Goal: Task Accomplishment & Management: Manage account settings

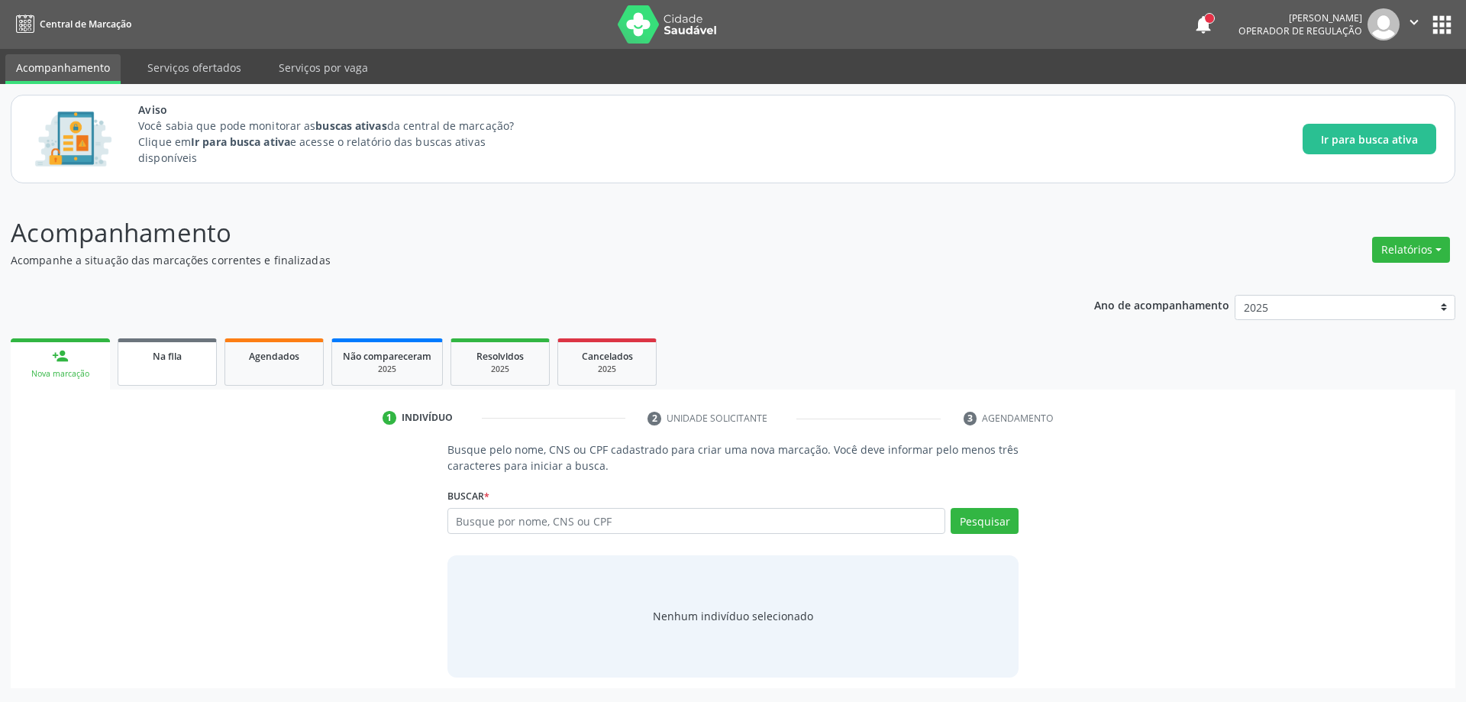
click at [158, 369] on link "Na fila" at bounding box center [167, 361] width 99 height 47
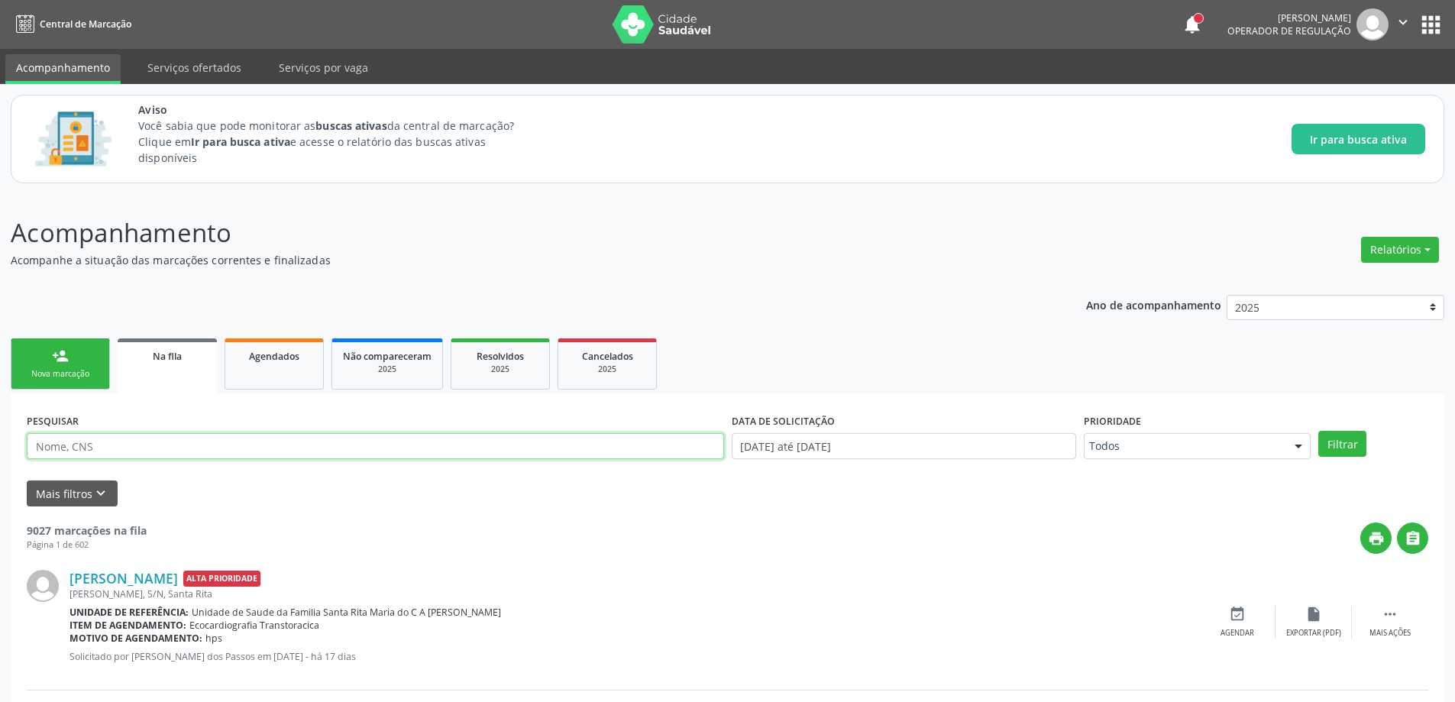
paste input "709207253323439"
type input "709207253323439"
click at [1349, 440] on button "Filtrar" at bounding box center [1342, 444] width 48 height 26
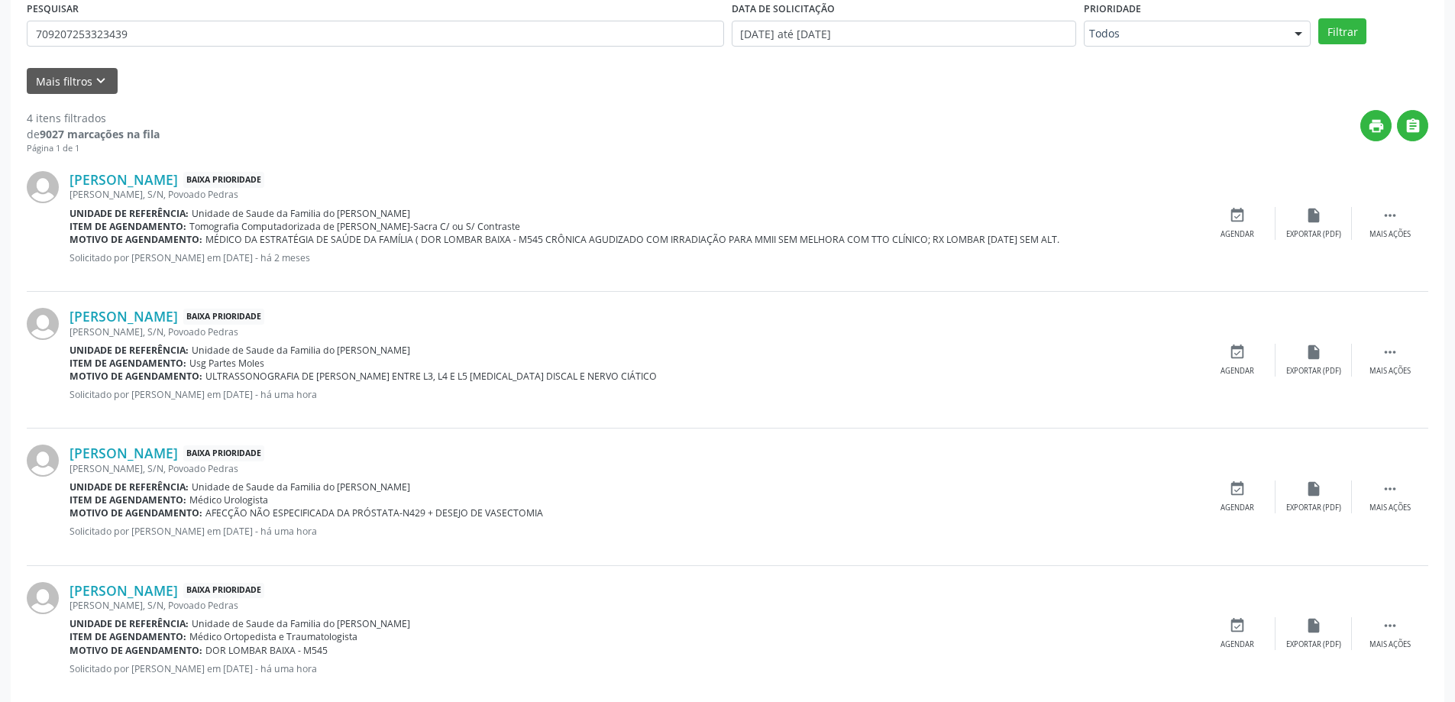
scroll to position [439, 0]
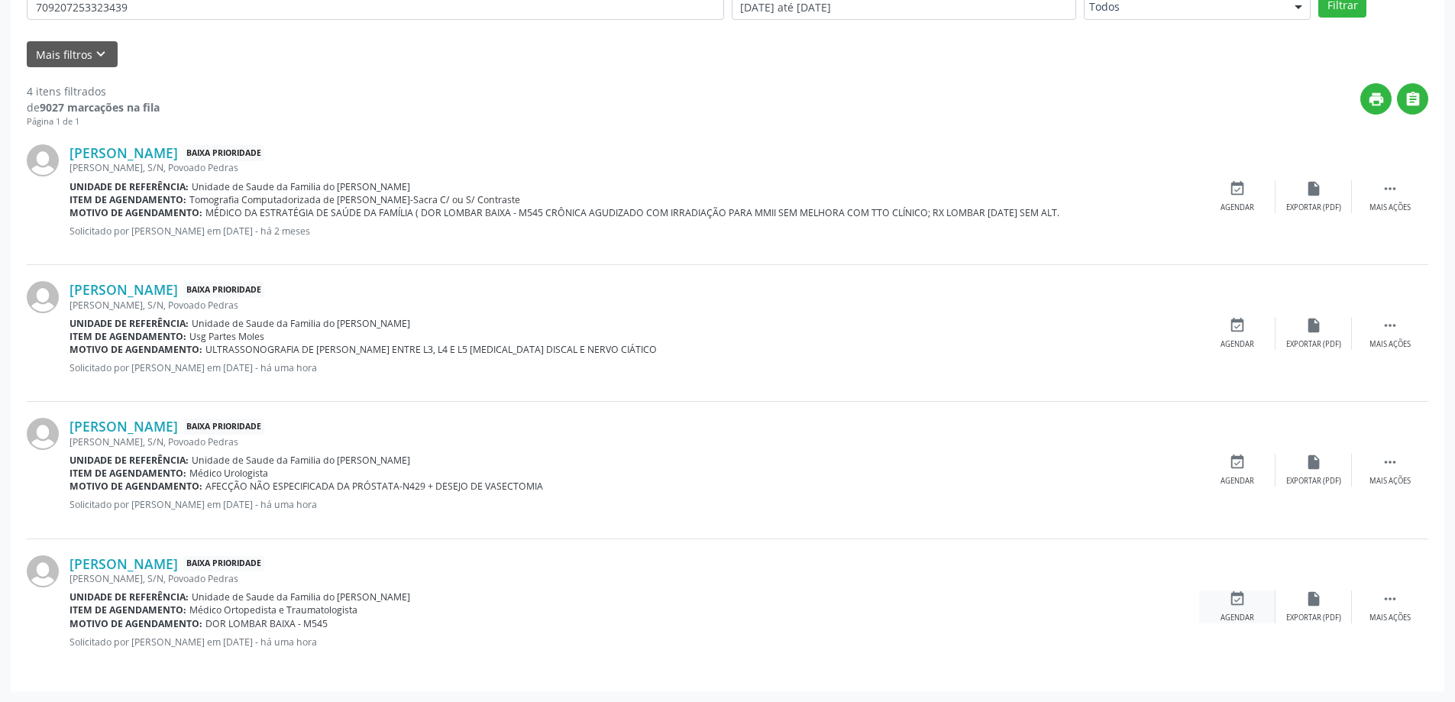
click at [1231, 599] on icon "event_available" at bounding box center [1237, 598] width 17 height 17
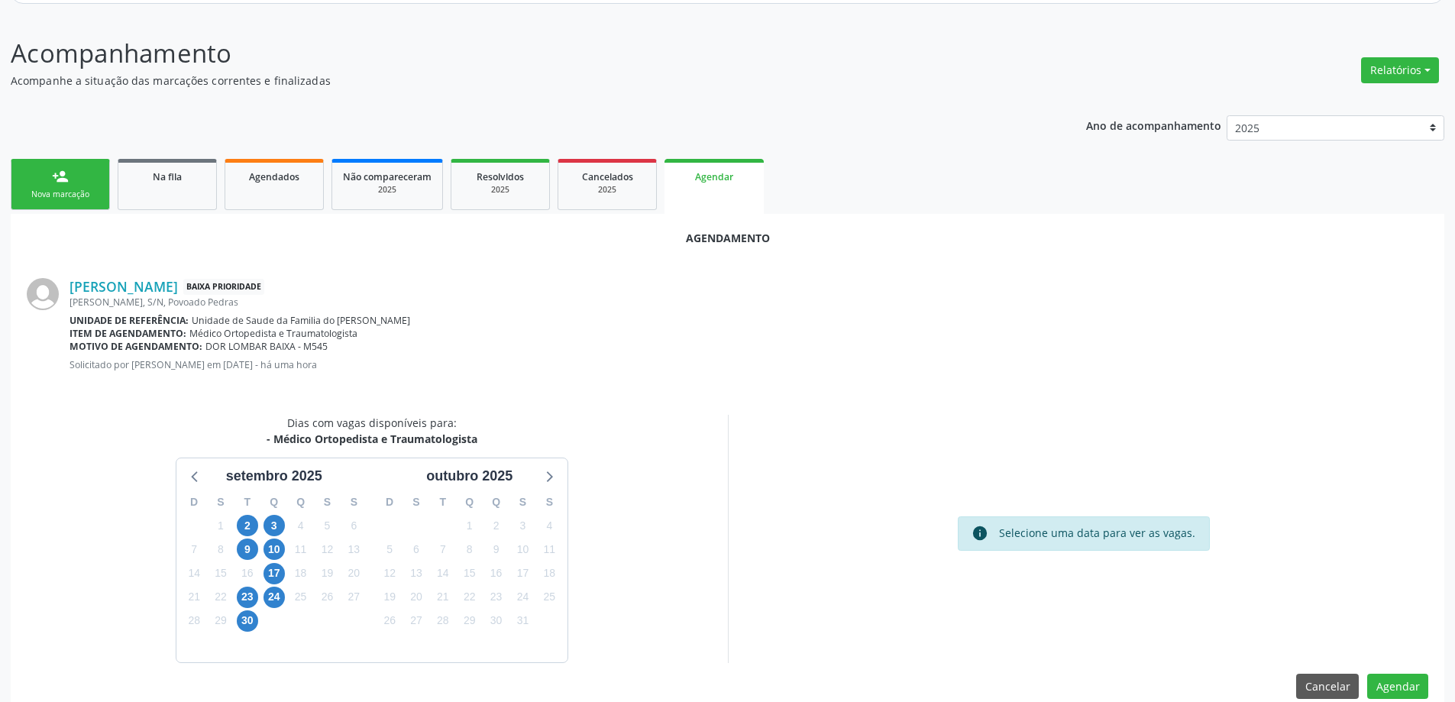
scroll to position [203, 0]
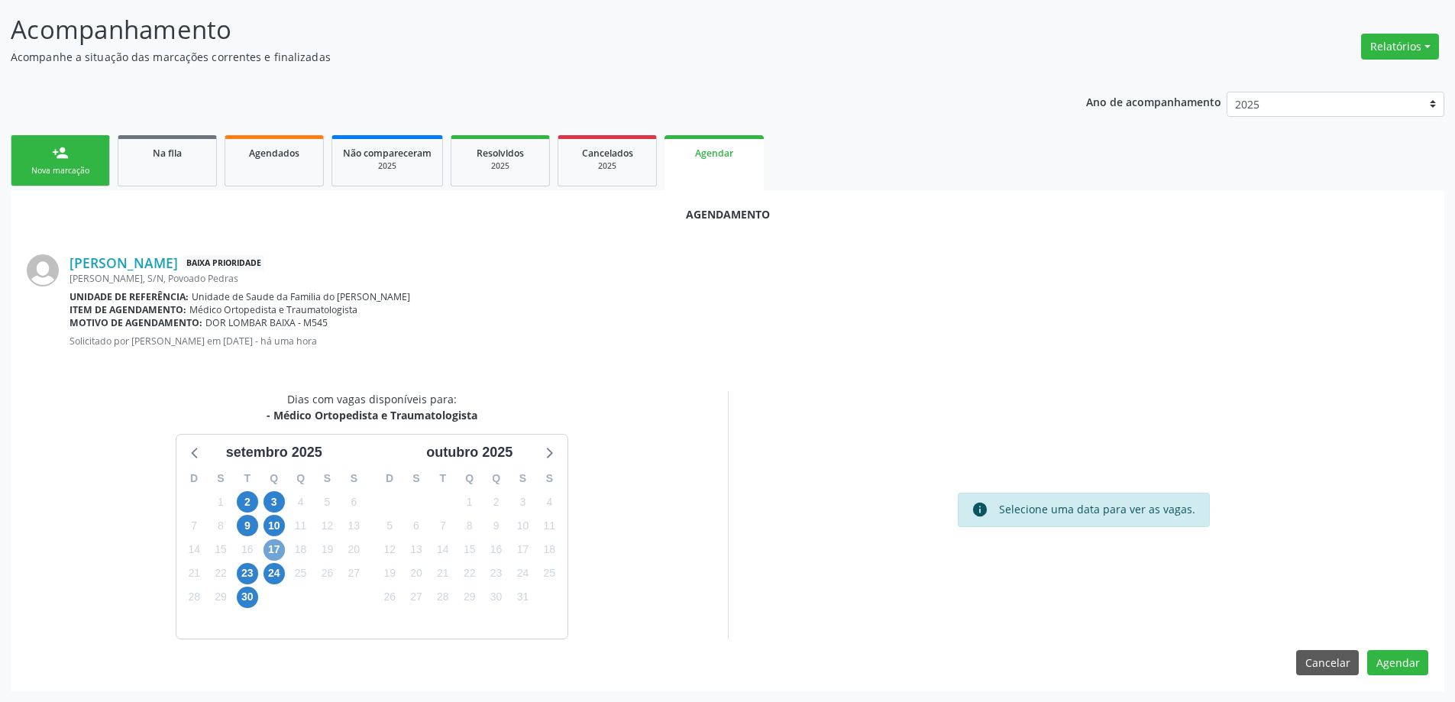
click at [270, 554] on span "17" at bounding box center [273, 549] width 21 height 21
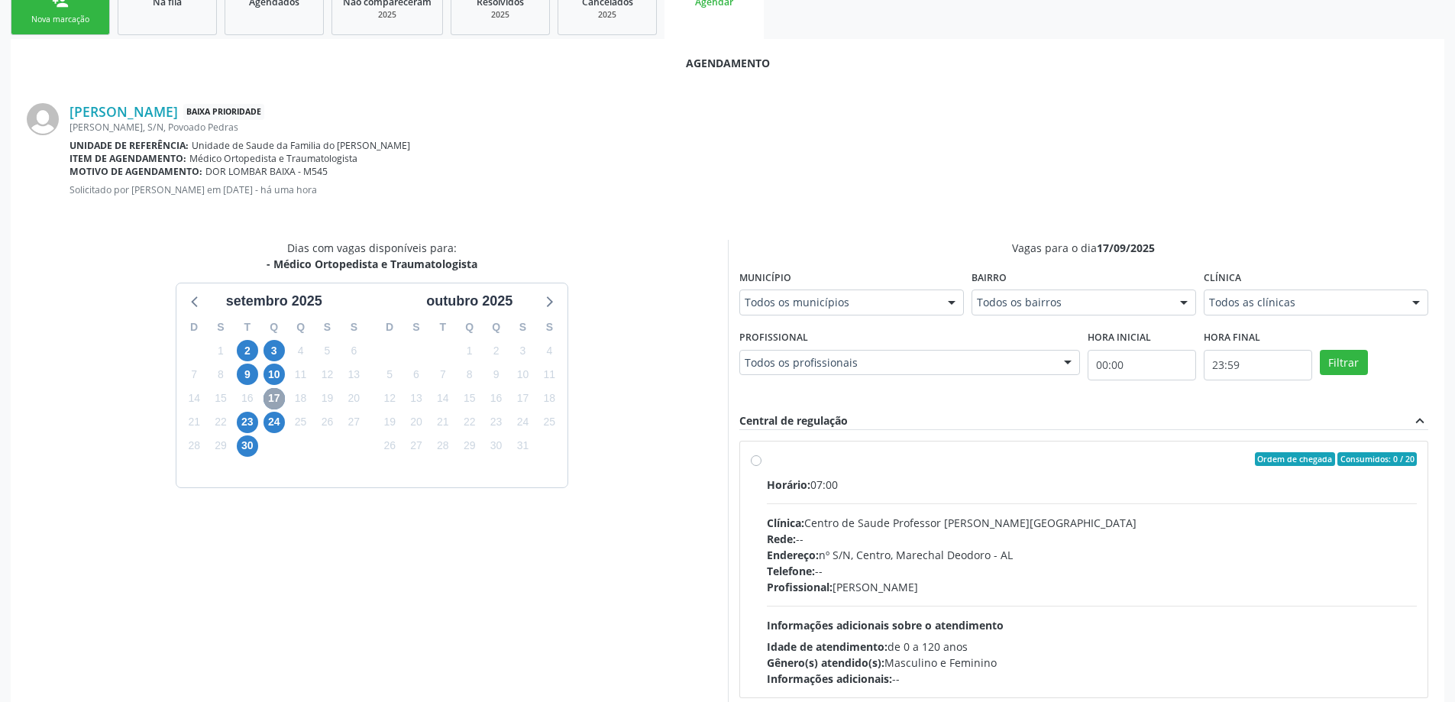
scroll to position [356, 0]
click at [767, 462] on label "Ordem de chegada Consumidos: 0 / 20 Horário: 07:00 Clínica: Centro de Saude Pro…" at bounding box center [1092, 568] width 651 height 234
click at [757, 462] on input "Ordem de chegada Consumidos: 0 / 20 Horário: 07:00 Clínica: Centro de Saude Pro…" at bounding box center [756, 458] width 11 height 14
radio input "true"
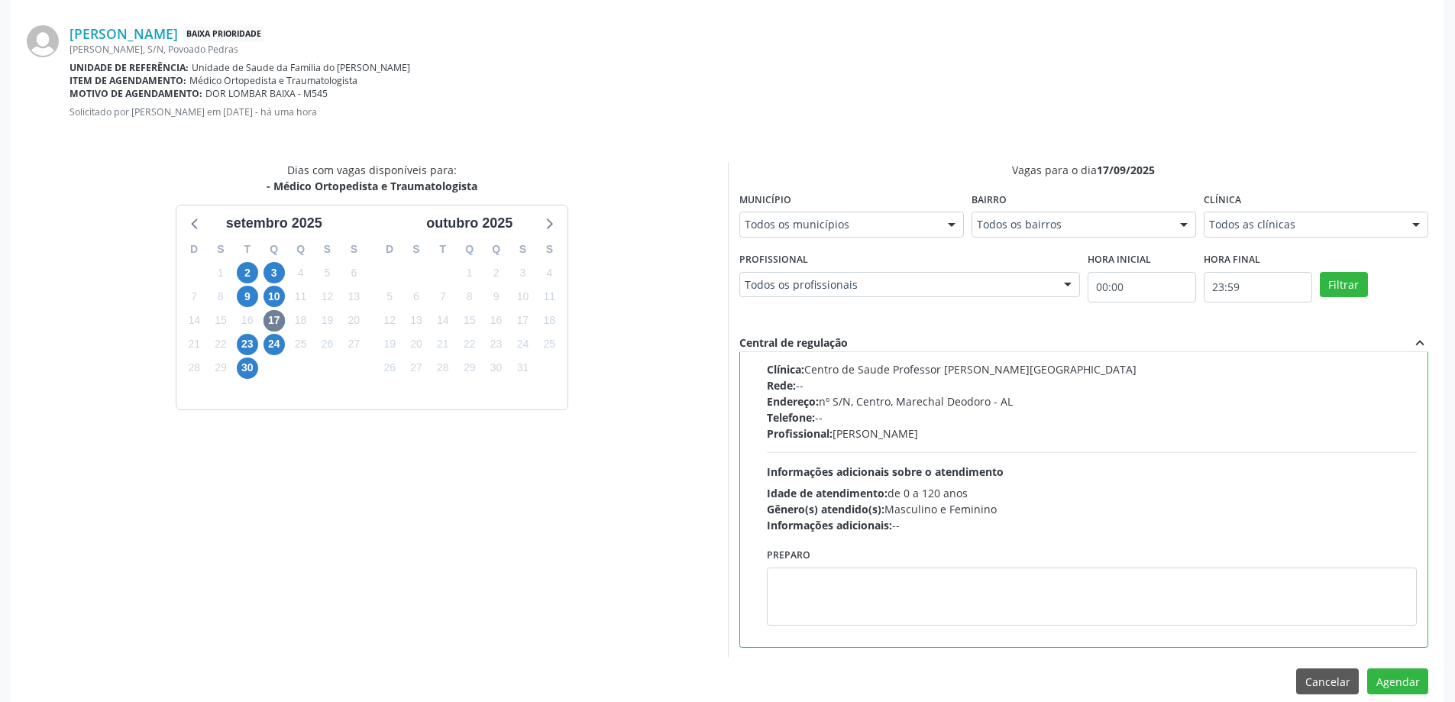
scroll to position [451, 0]
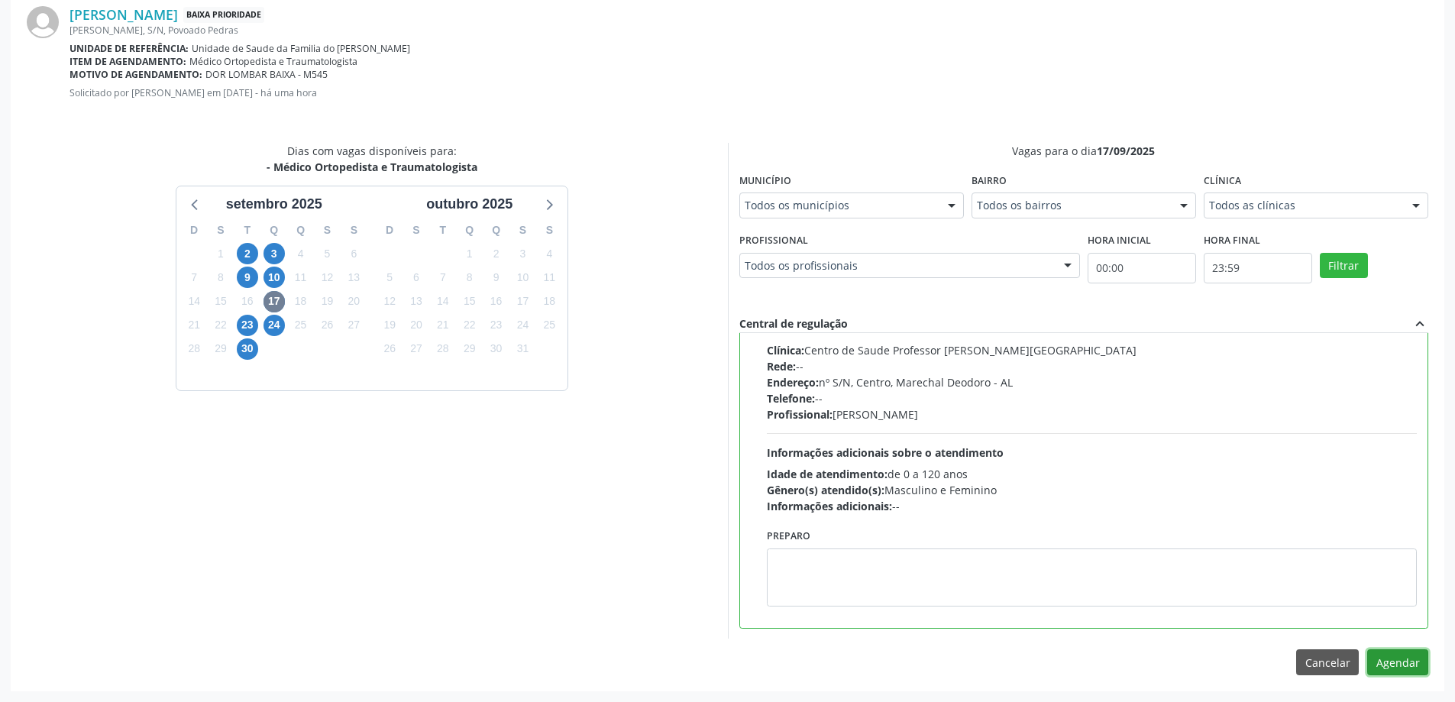
click at [1393, 661] on button "Agendar" at bounding box center [1397, 662] width 61 height 26
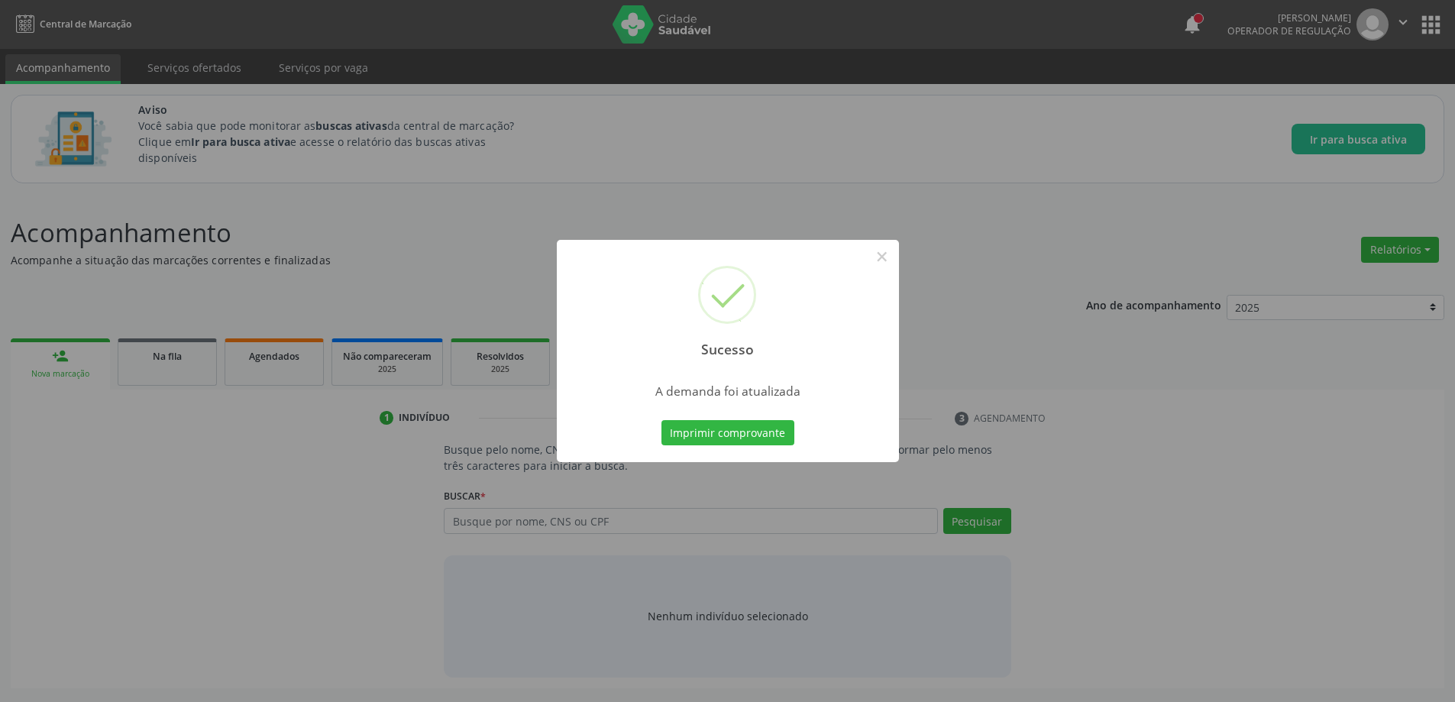
scroll to position [0, 0]
click at [887, 263] on button "×" at bounding box center [887, 257] width 26 height 26
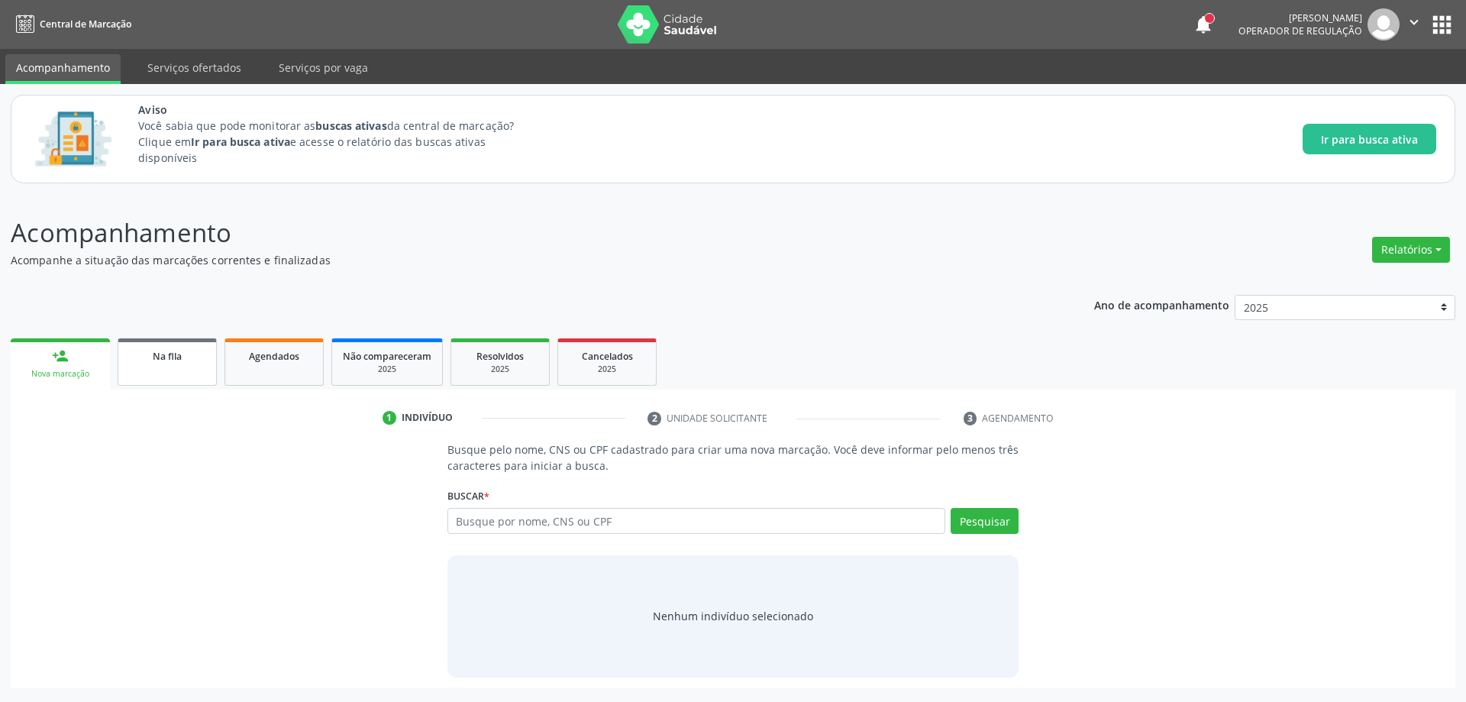
click at [154, 358] on span "Na fila" at bounding box center [167, 356] width 29 height 13
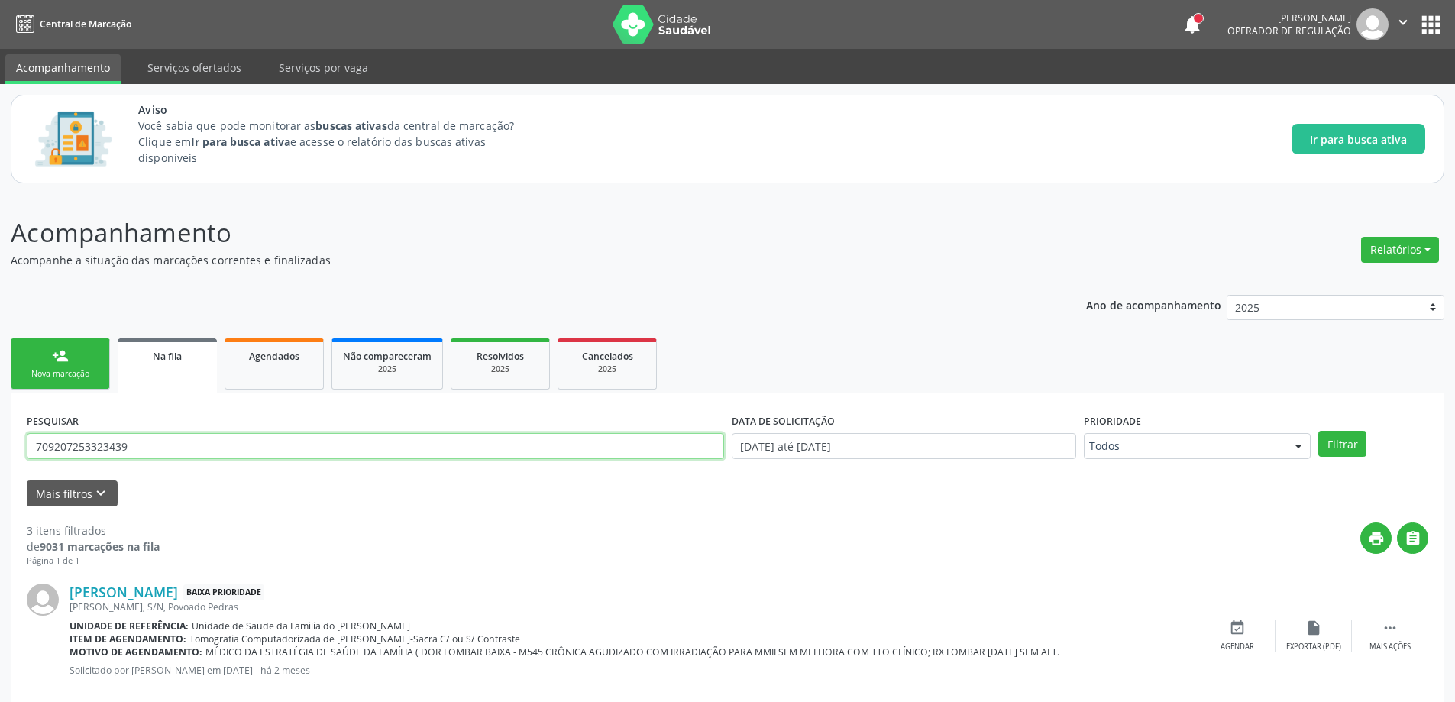
click at [261, 448] on input "709207253323439" at bounding box center [375, 446] width 697 height 26
type input "7"
paste input "706900197352435"
type input "706900197352435"
click at [1352, 443] on button "Filtrar" at bounding box center [1342, 444] width 48 height 26
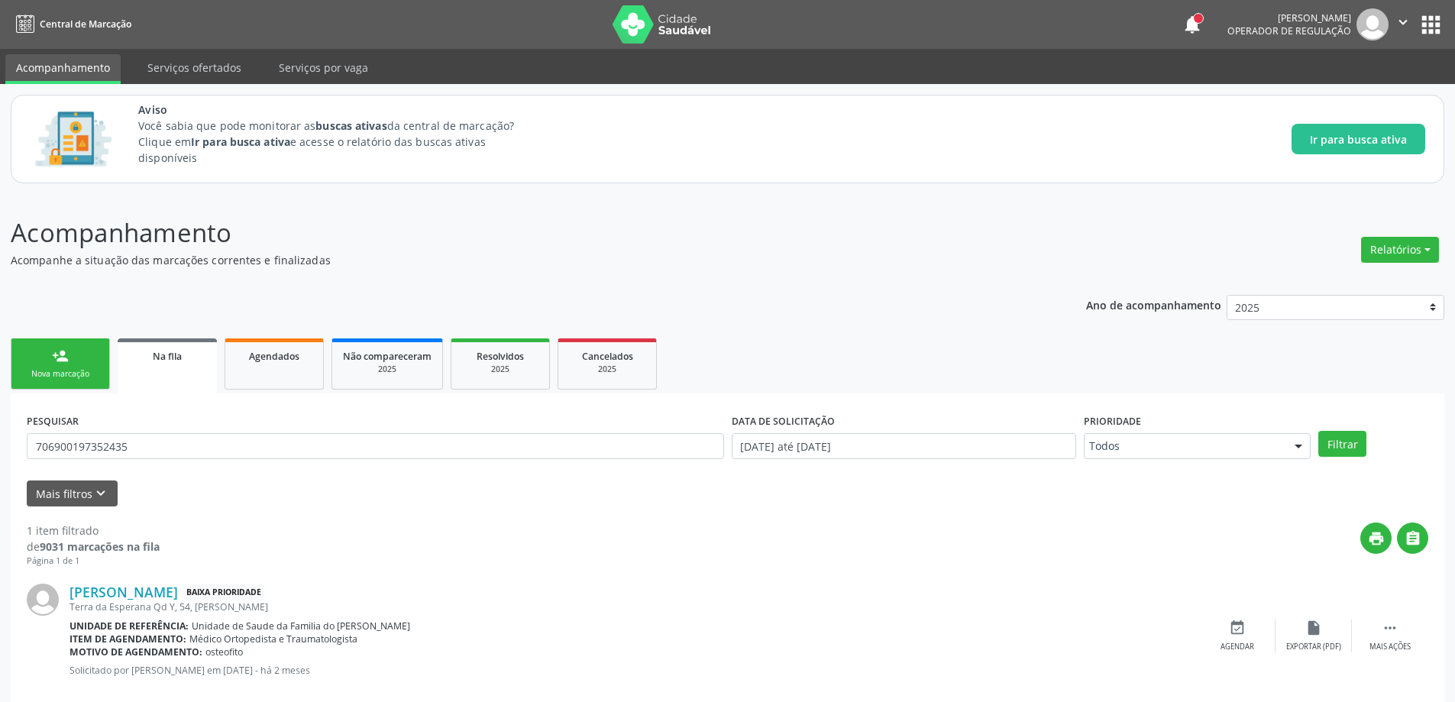
scroll to position [28, 0]
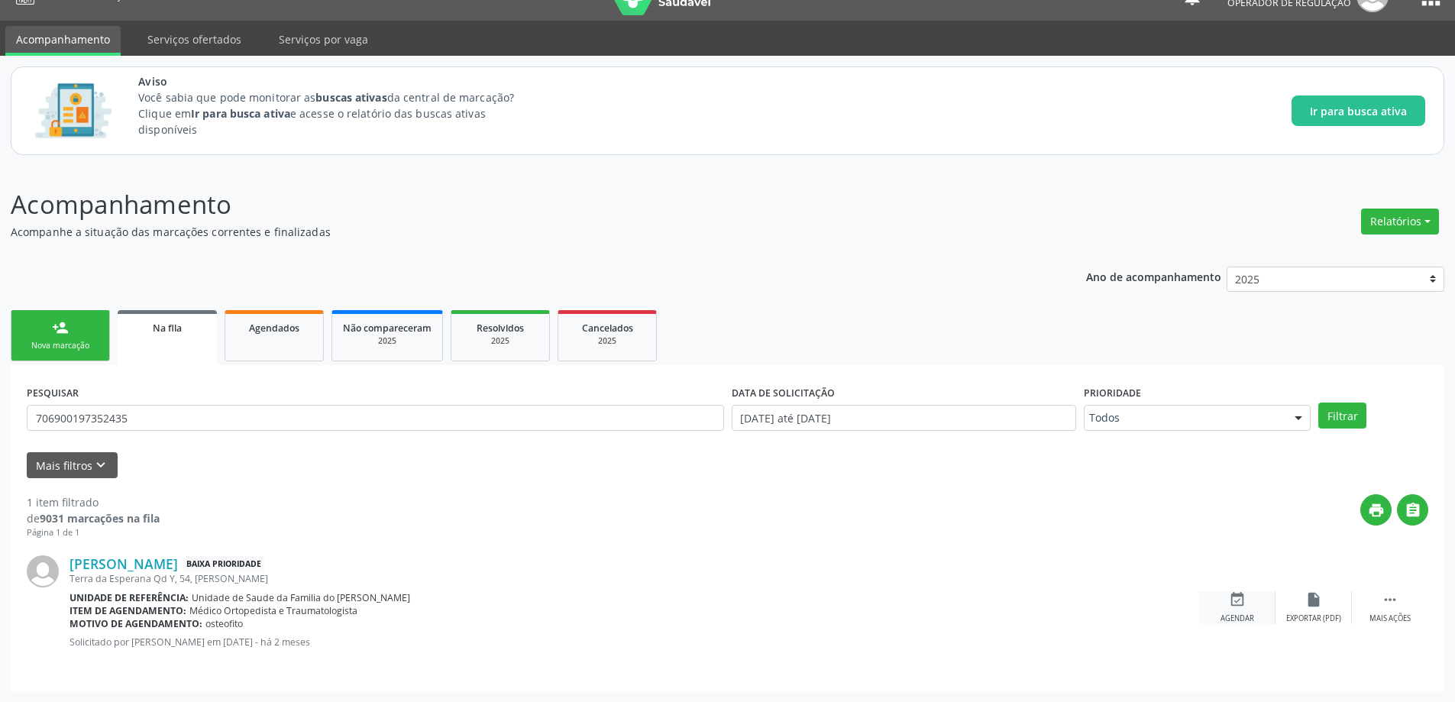
click at [1246, 611] on div "event_available Agendar" at bounding box center [1237, 607] width 76 height 33
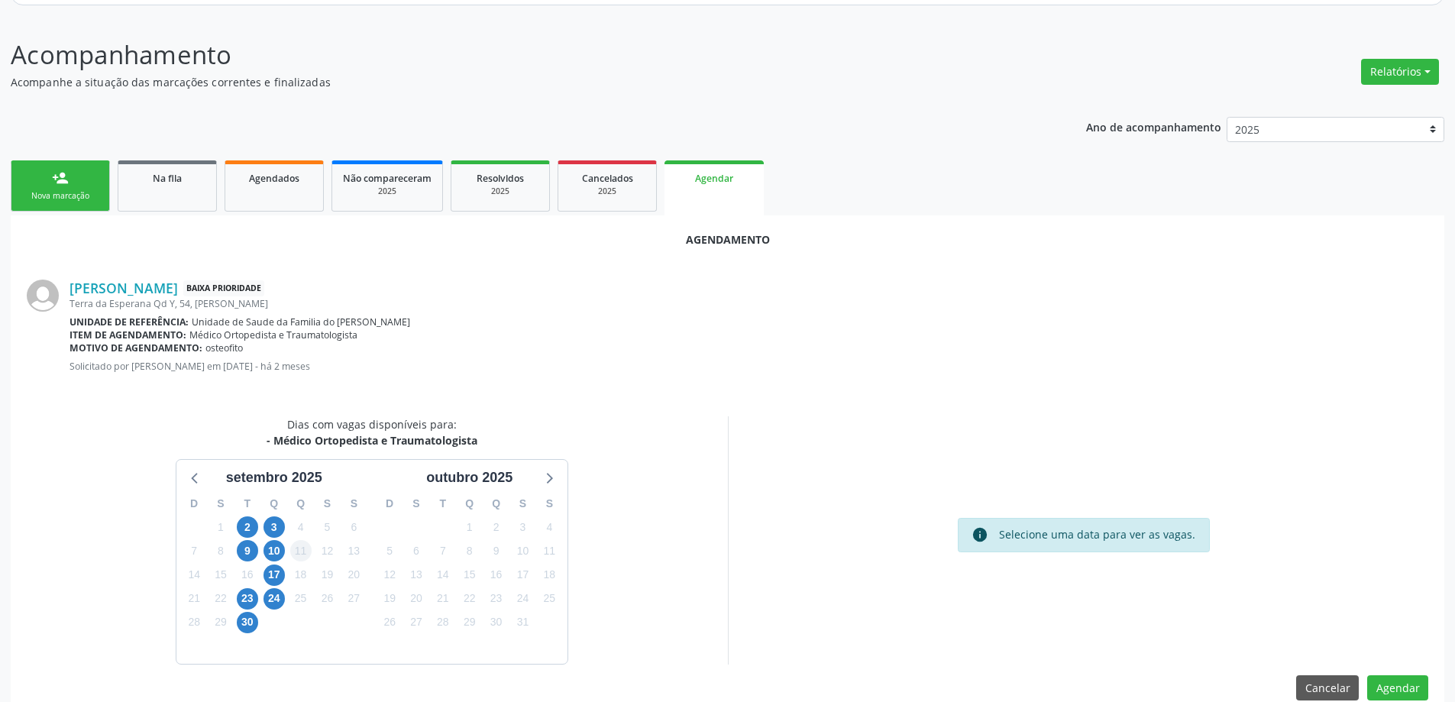
scroll to position [181, 0]
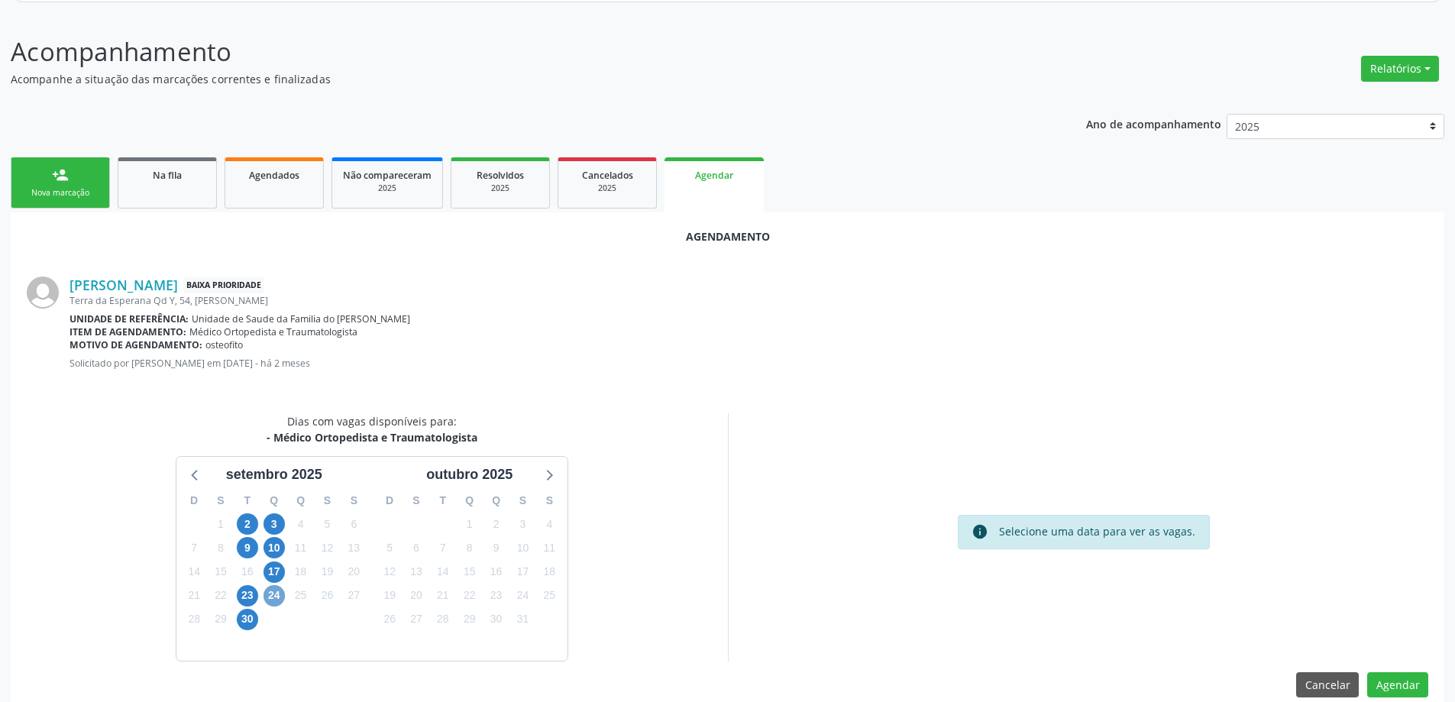
click at [273, 601] on span "24" at bounding box center [273, 595] width 21 height 21
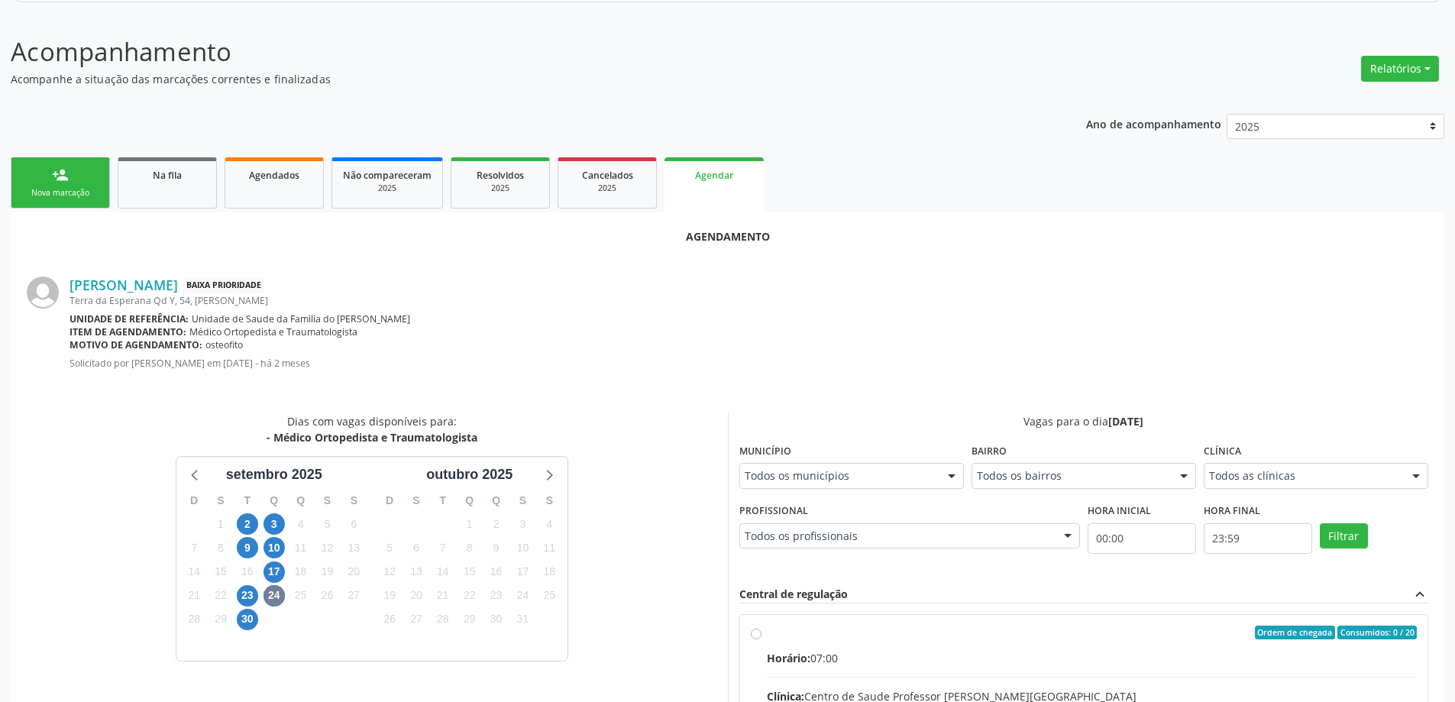
radio input "true"
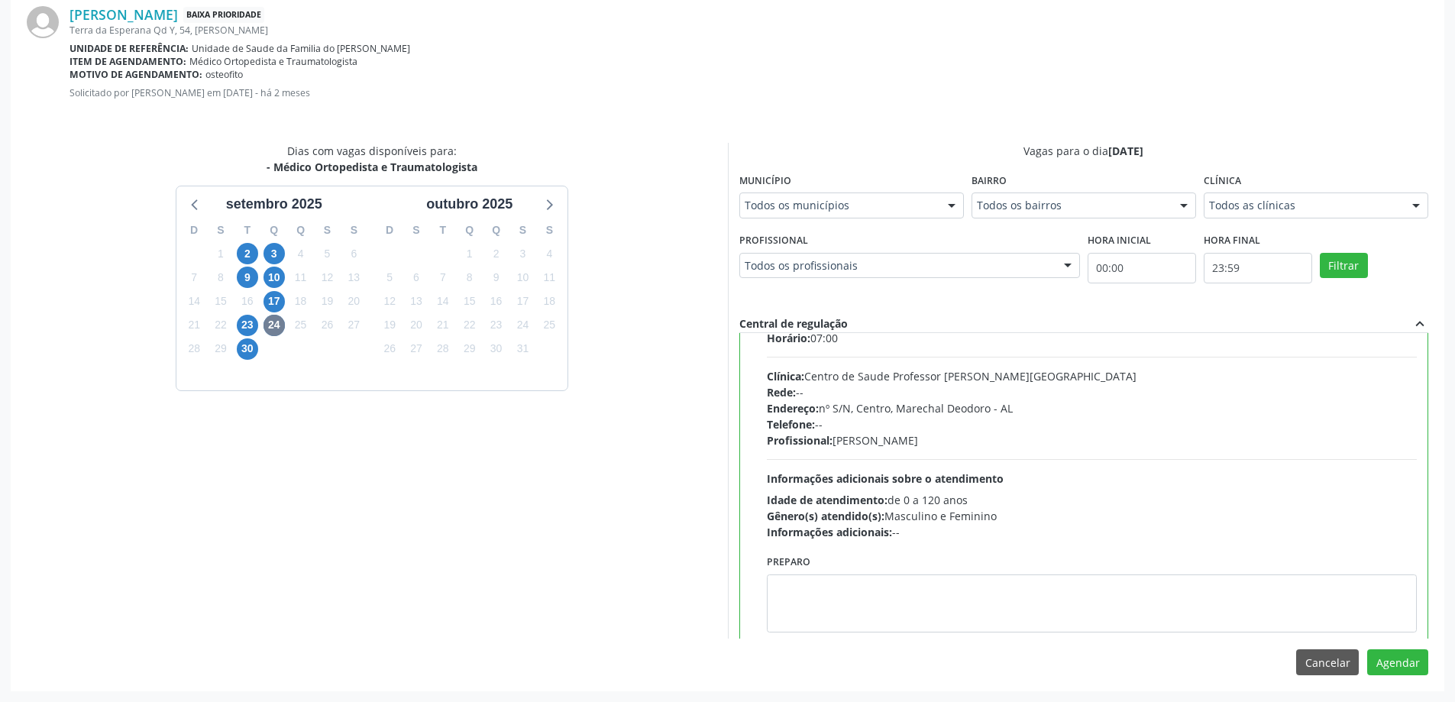
scroll to position [76, 0]
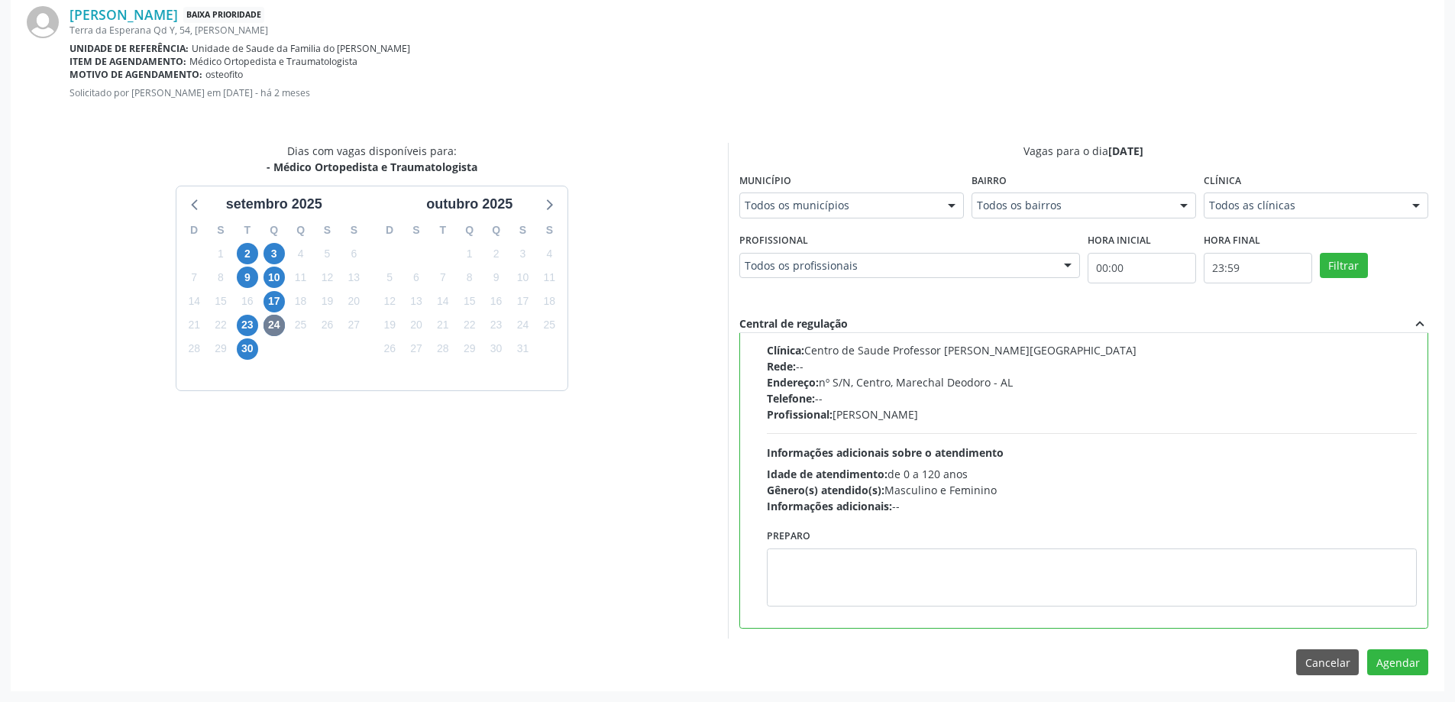
click at [1416, 677] on div "Agendamento [PERSON_NAME] Baixa Prioridade [STREET_ADDRESS] Dias Unidade de ref…" at bounding box center [727, 316] width 1433 height 748
click at [1414, 666] on button "Agendar" at bounding box center [1397, 662] width 61 height 26
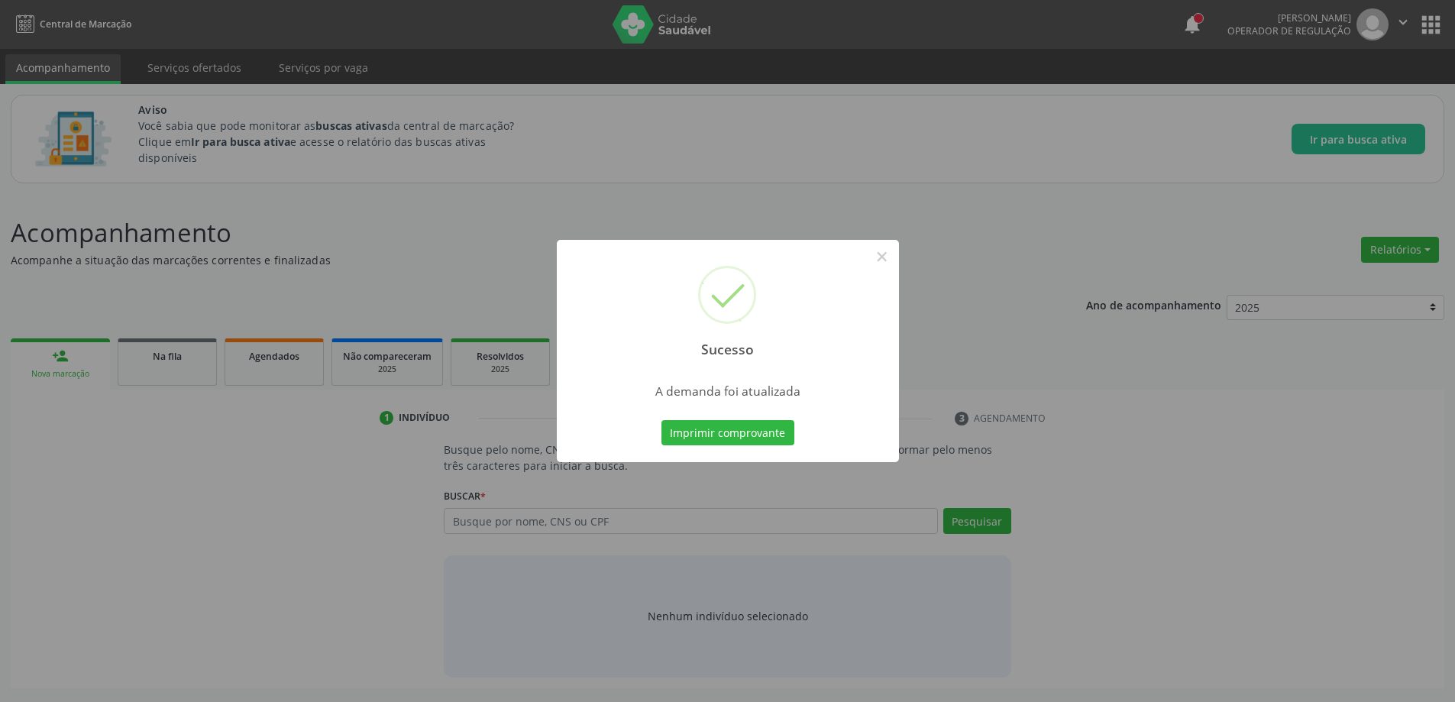
scroll to position [0, 0]
click at [885, 260] on button "×" at bounding box center [887, 257] width 26 height 26
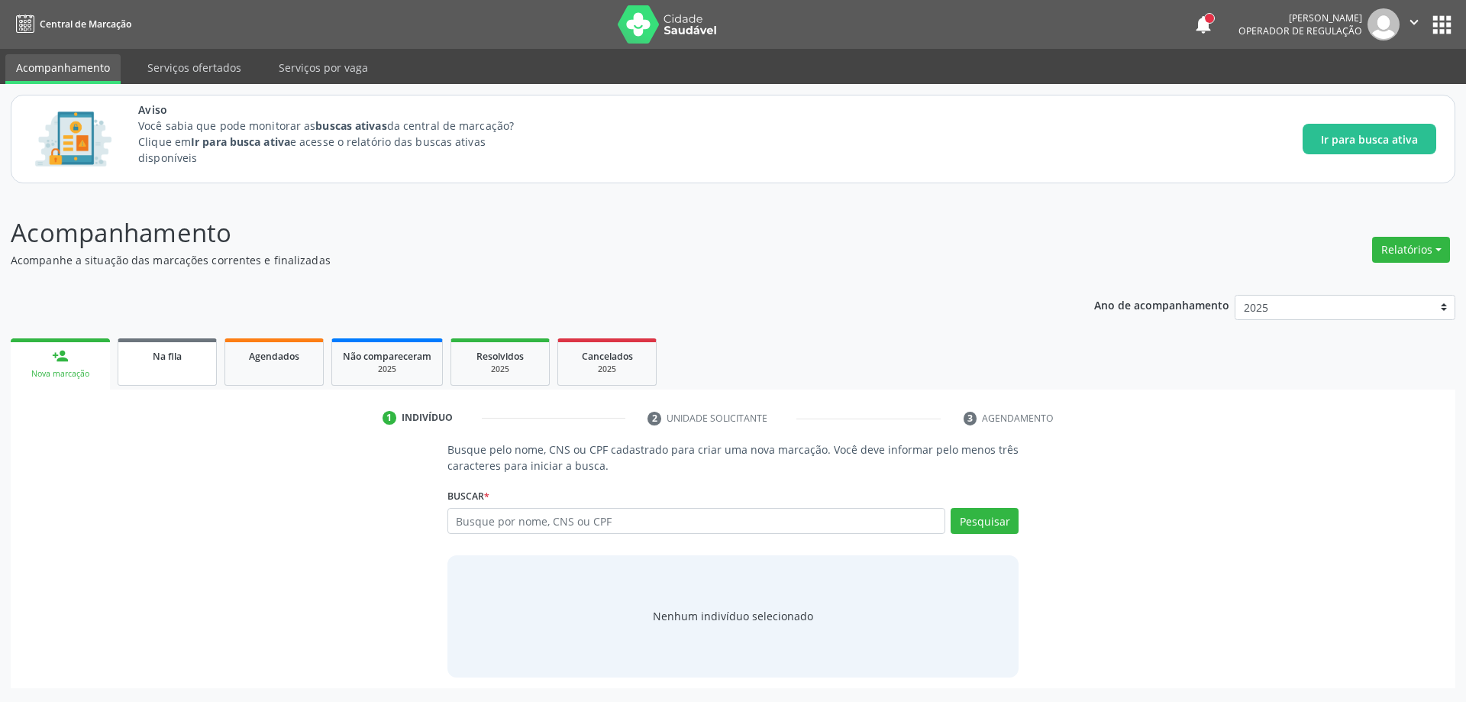
click at [175, 369] on link "Na fila" at bounding box center [167, 361] width 99 height 47
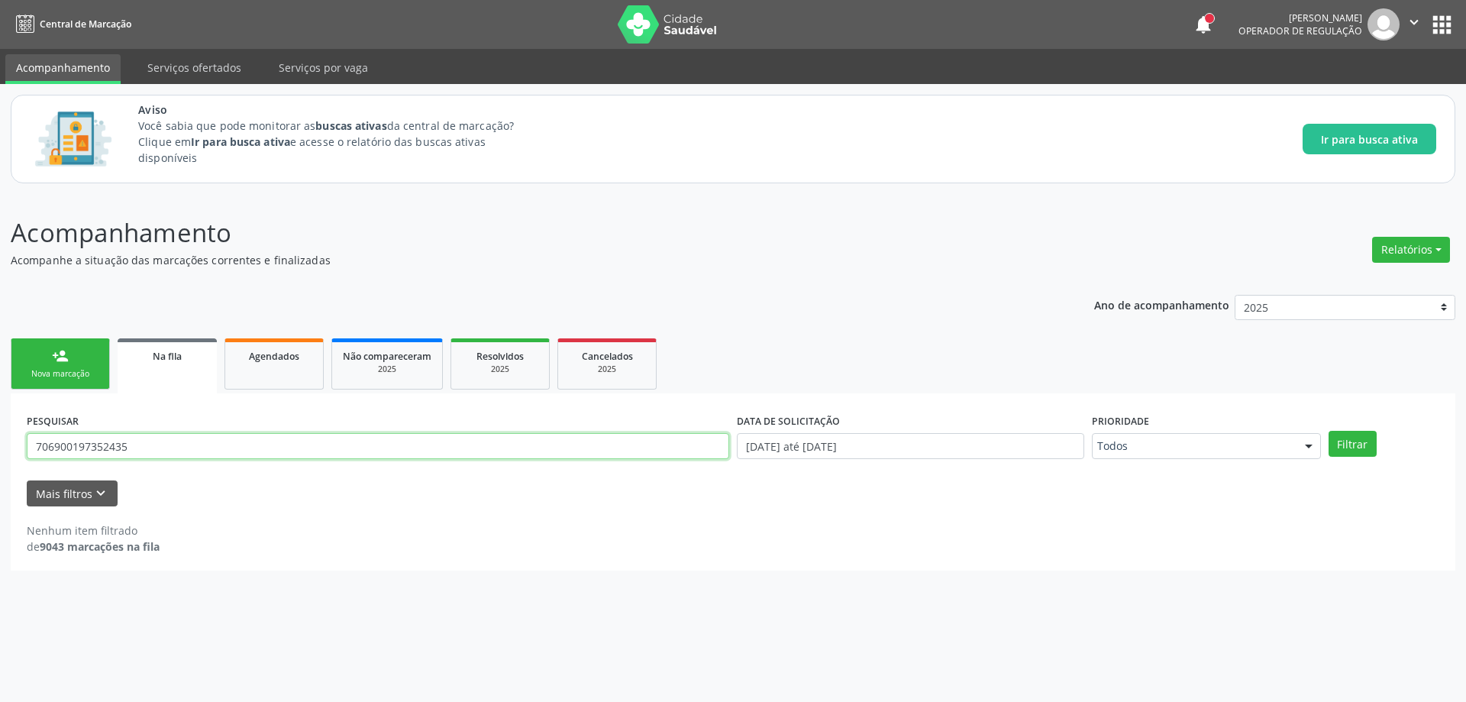
click at [173, 444] on input "706900197352435" at bounding box center [378, 446] width 703 height 26
type input "7"
click at [66, 488] on button "Mais filtros keyboard_arrow_down" at bounding box center [72, 493] width 91 height 27
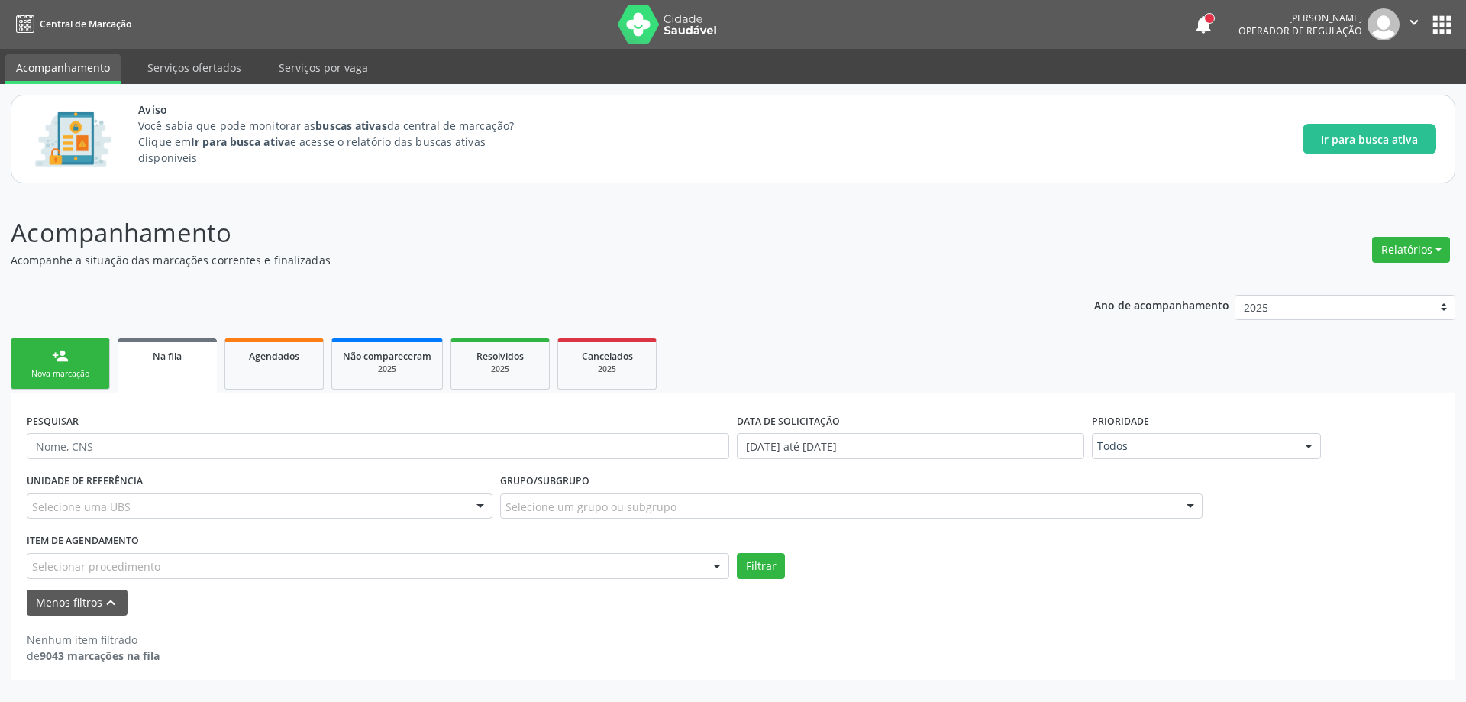
click at [32, 570] on input "text" at bounding box center [32, 573] width 0 height 31
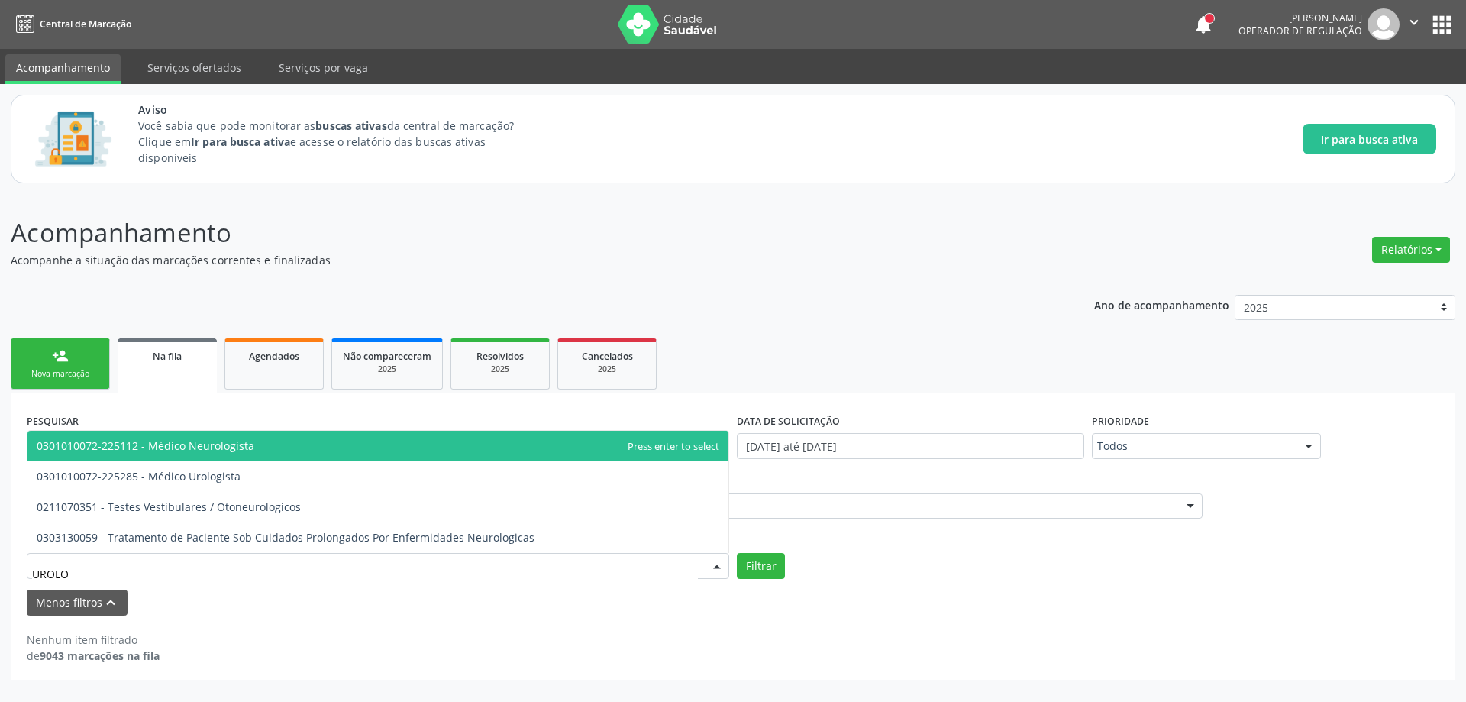
type input "UROLOG"
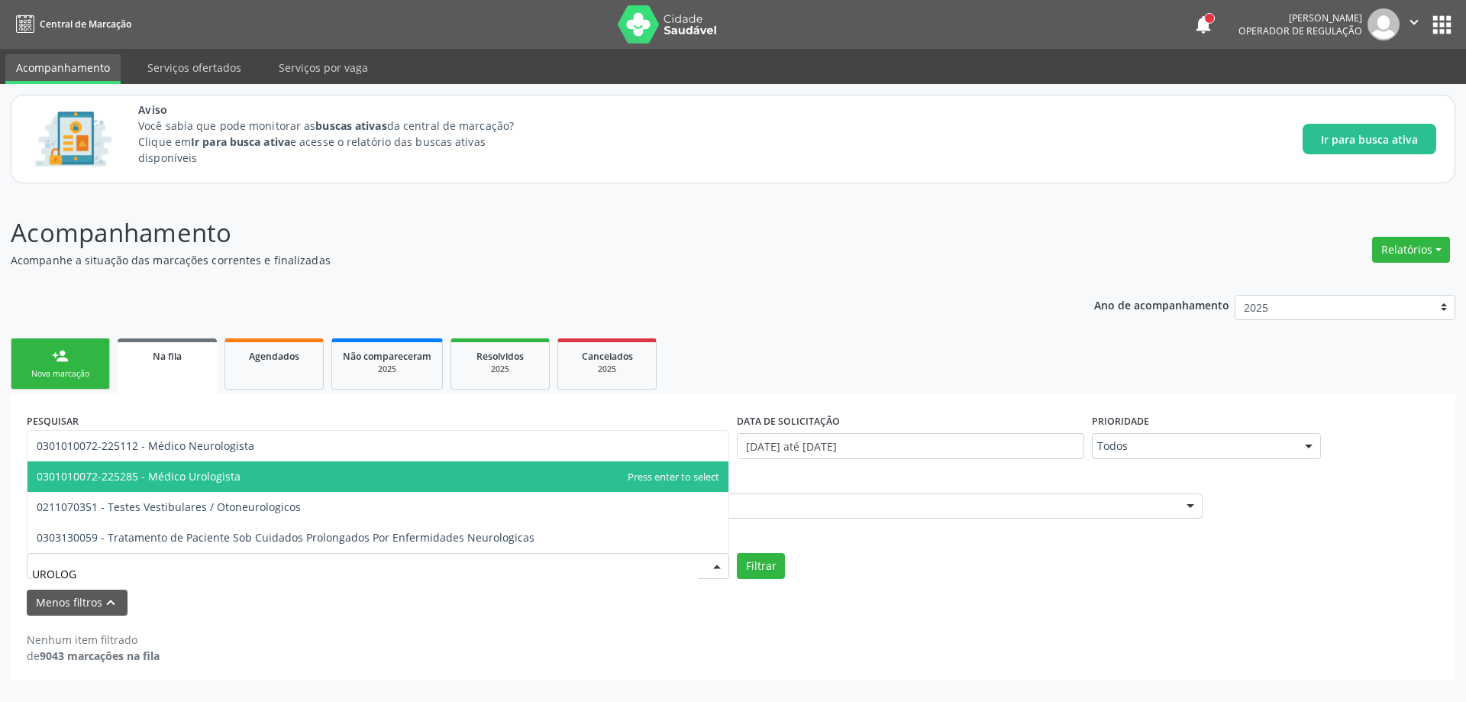
click at [148, 472] on span "0301010072-225285 - Médico Urologista" at bounding box center [139, 476] width 204 height 15
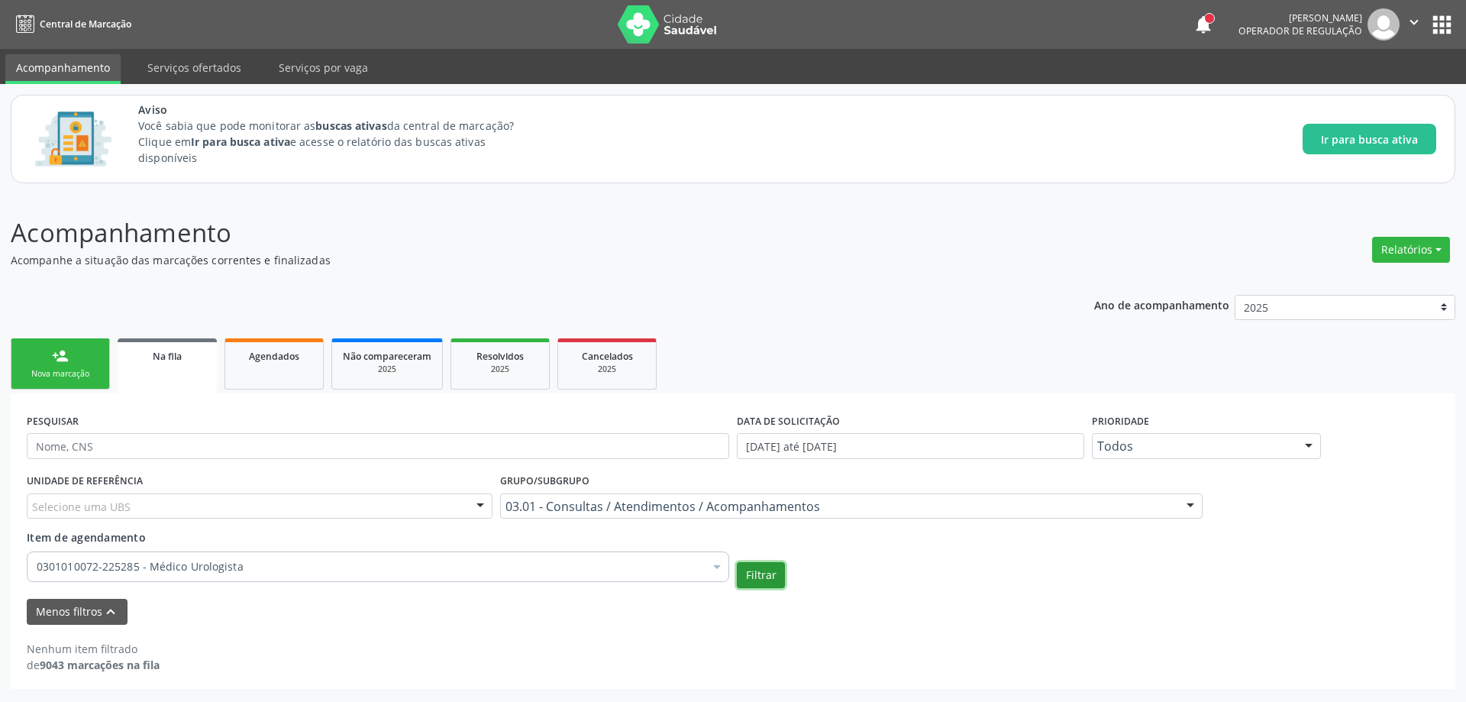
click at [760, 570] on button "Filtrar" at bounding box center [761, 575] width 48 height 26
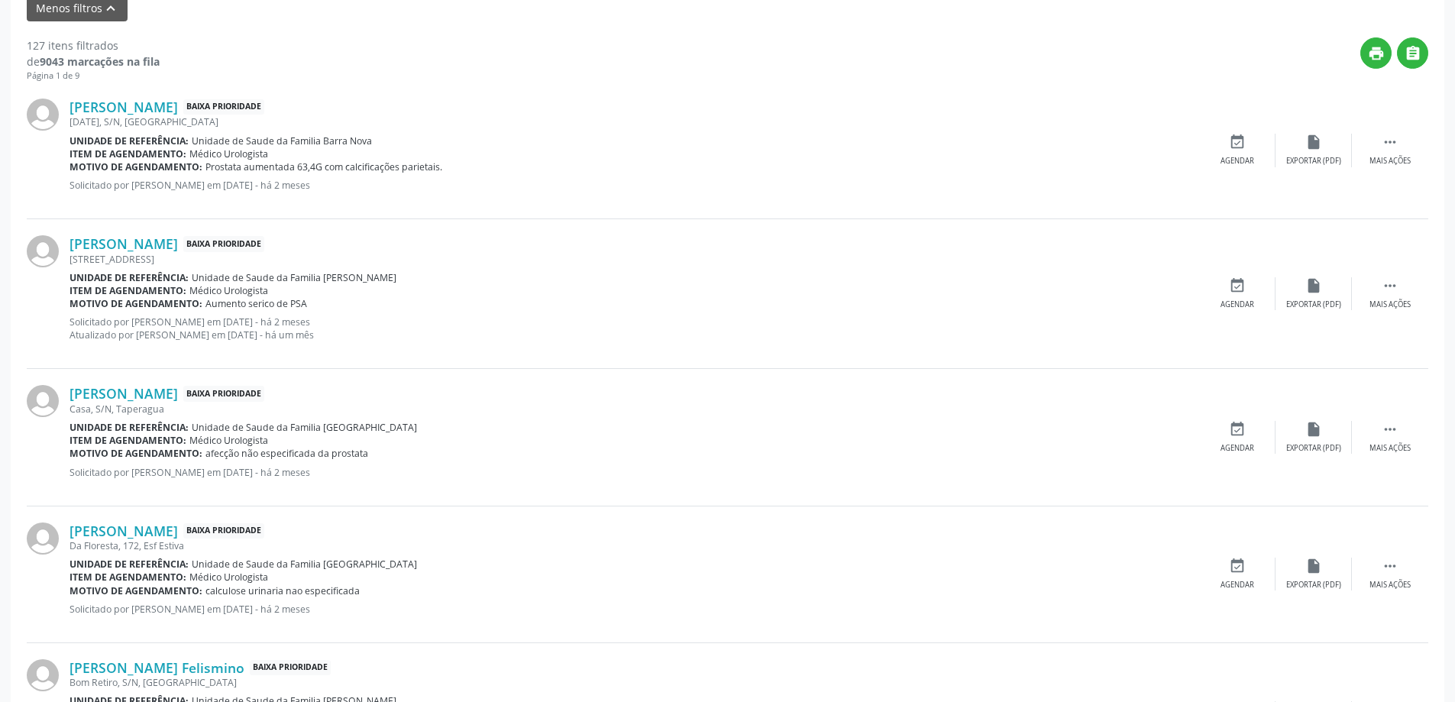
scroll to position [611, 0]
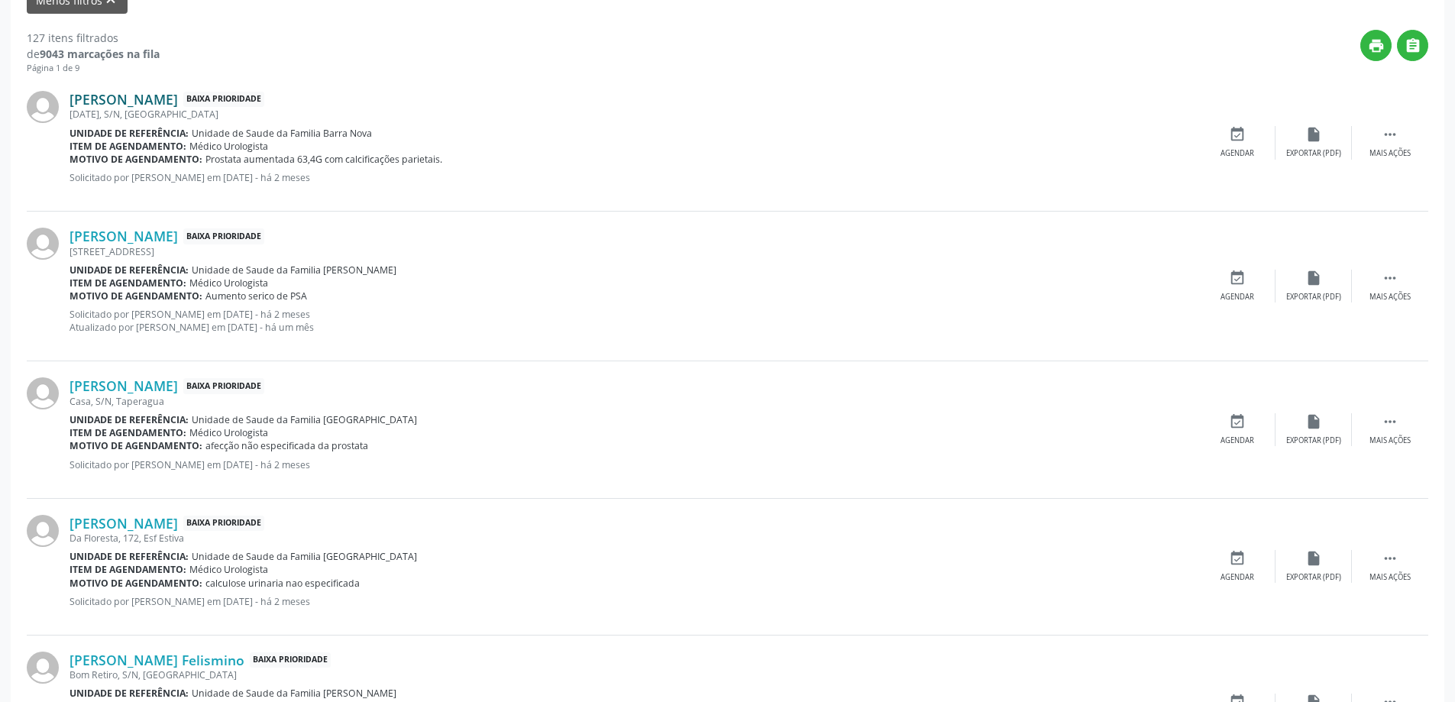
click at [178, 102] on link "[PERSON_NAME]" at bounding box center [123, 99] width 108 height 17
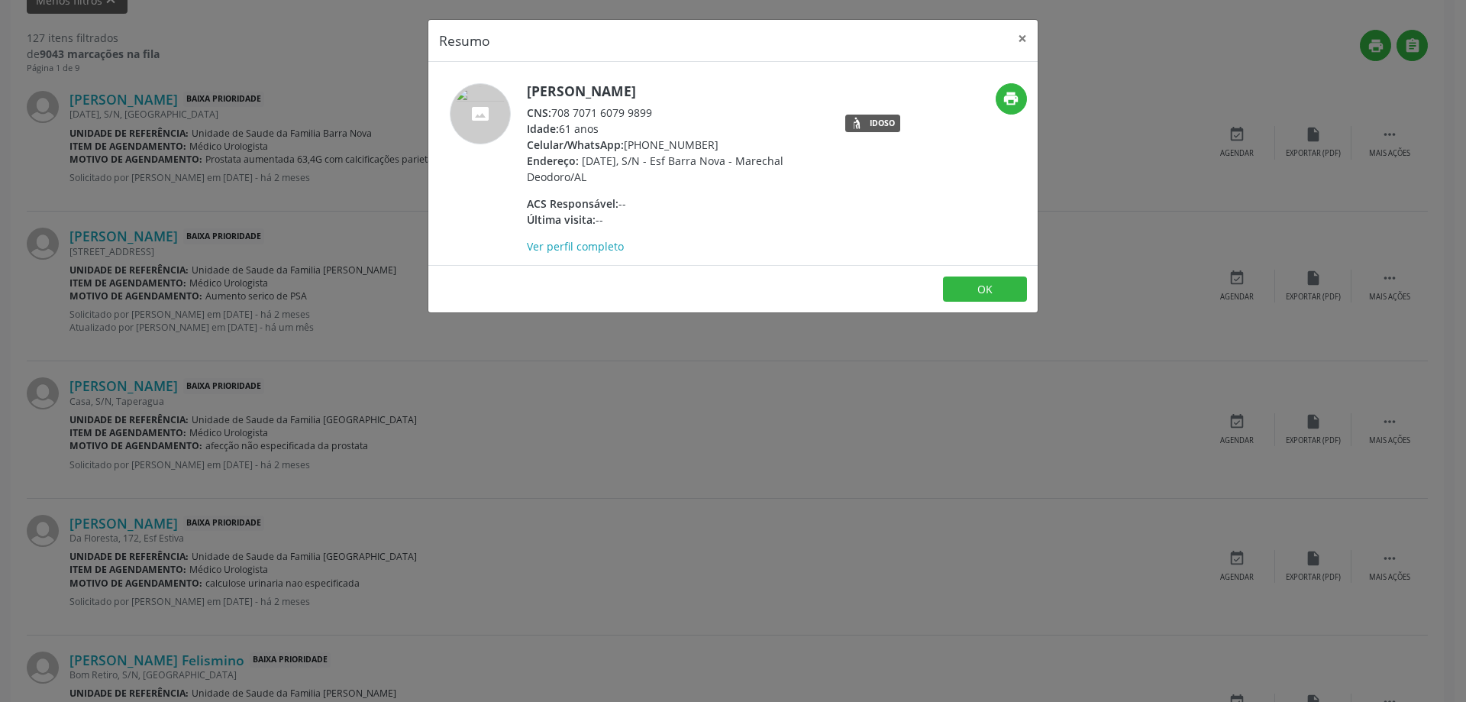
drag, startPoint x: 658, startPoint y: 113, endPoint x: 557, endPoint y: 113, distance: 100.8
click at [557, 113] on div "CNS: 708 7071 6079 9899" at bounding box center [675, 113] width 297 height 16
copy div "708 7071 6079 9899"
click at [1029, 41] on button "×" at bounding box center [1022, 38] width 31 height 37
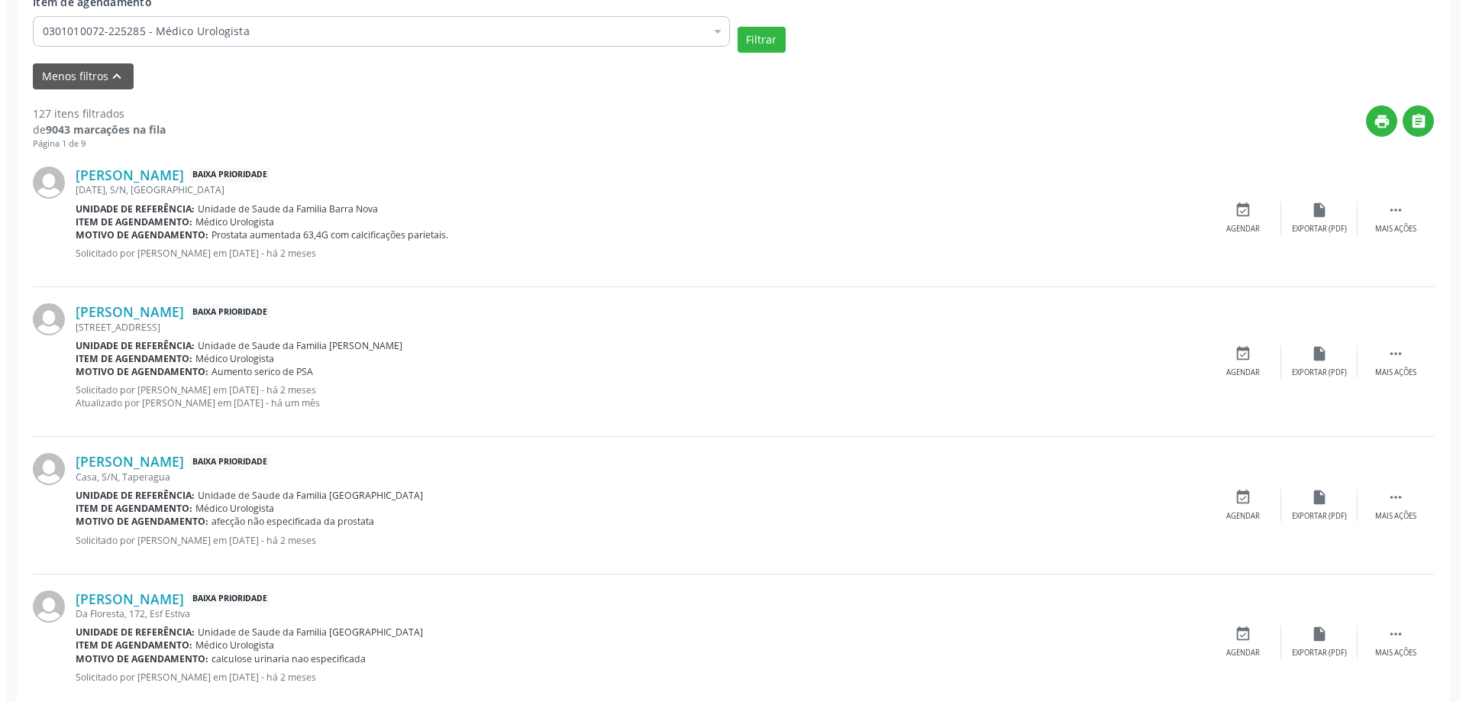
scroll to position [535, 0]
click at [1388, 223] on div " Mais ações" at bounding box center [1390, 218] width 76 height 33
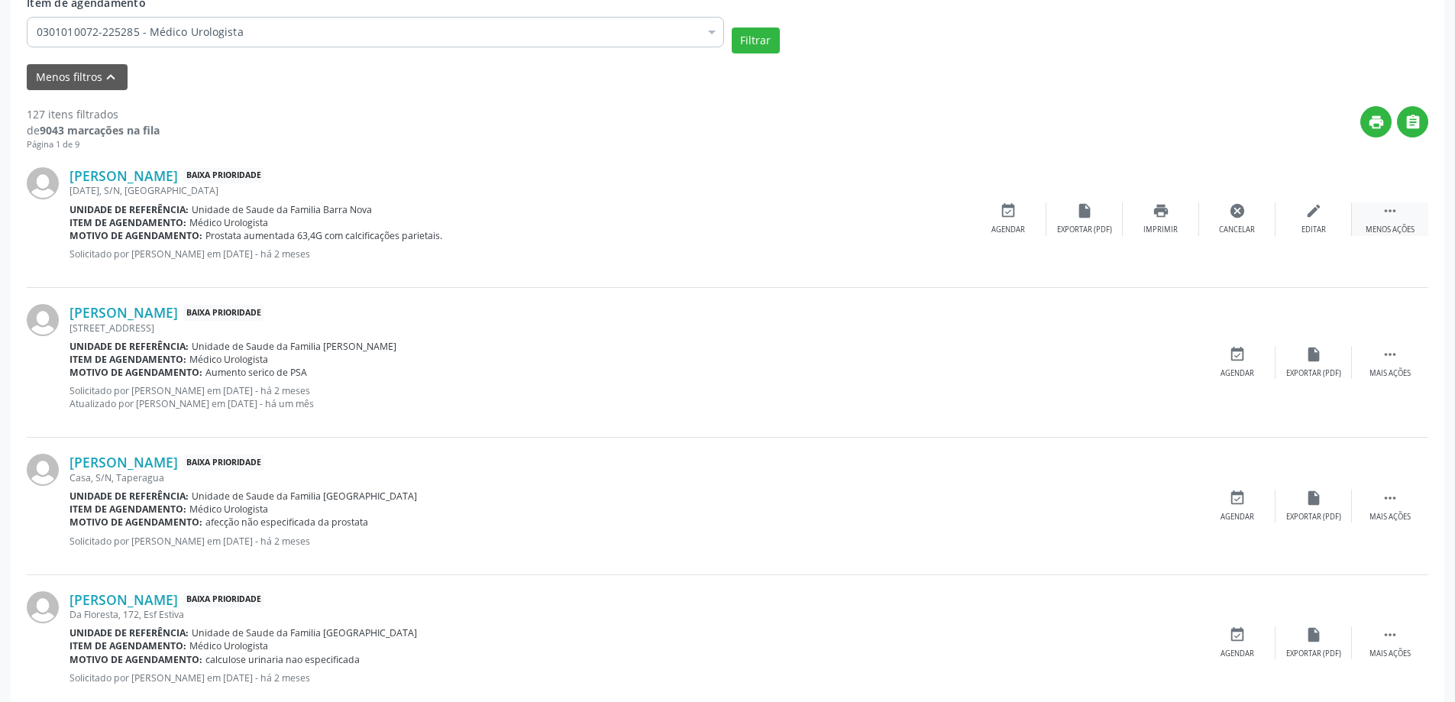
click at [1392, 215] on icon "" at bounding box center [1390, 210] width 17 height 17
click at [1382, 215] on icon "" at bounding box center [1390, 210] width 17 height 17
click at [1236, 216] on icon "cancel" at bounding box center [1237, 210] width 17 height 17
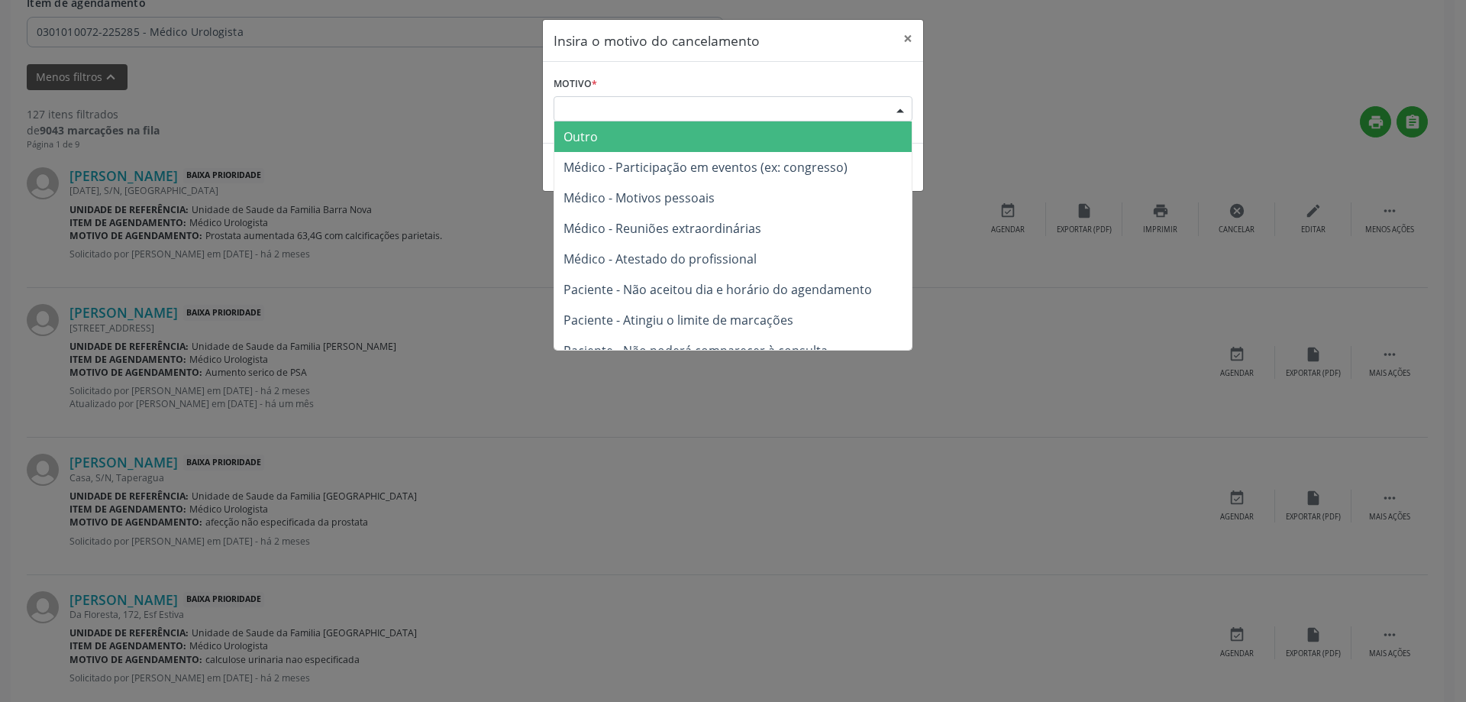
click at [635, 106] on div "Escolha o motivo" at bounding box center [733, 109] width 359 height 26
click at [608, 138] on span "Outro" at bounding box center [732, 136] width 357 height 31
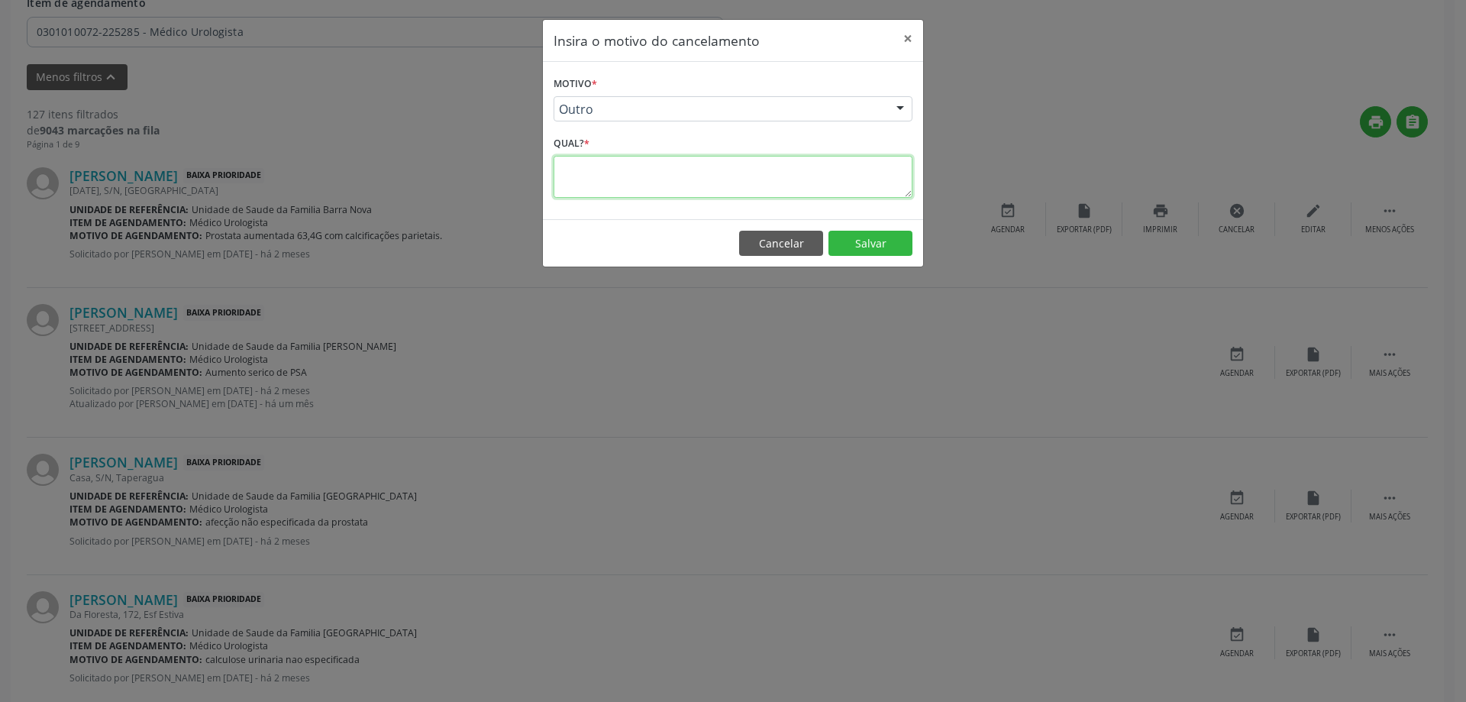
click at [603, 186] on textarea at bounding box center [733, 177] width 359 height 42
type textarea "MARCADO PARA O DIA [DATE] 7:00 HS NA UBS RECANTO DA ILHA"
click at [859, 242] on button "Salvar" at bounding box center [871, 244] width 84 height 26
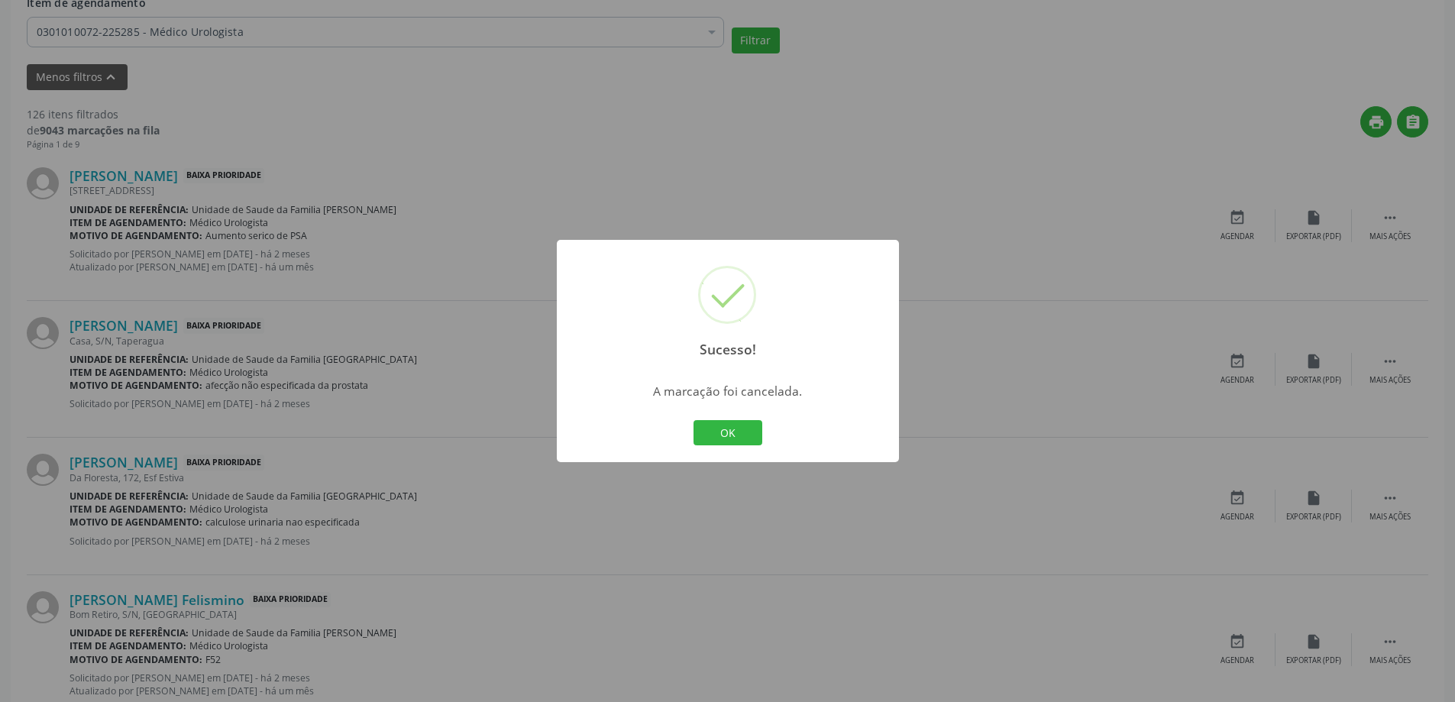
click at [937, 249] on div "Sucesso! × A marcação foi cancelada. OK Cancel" at bounding box center [727, 351] width 1455 height 702
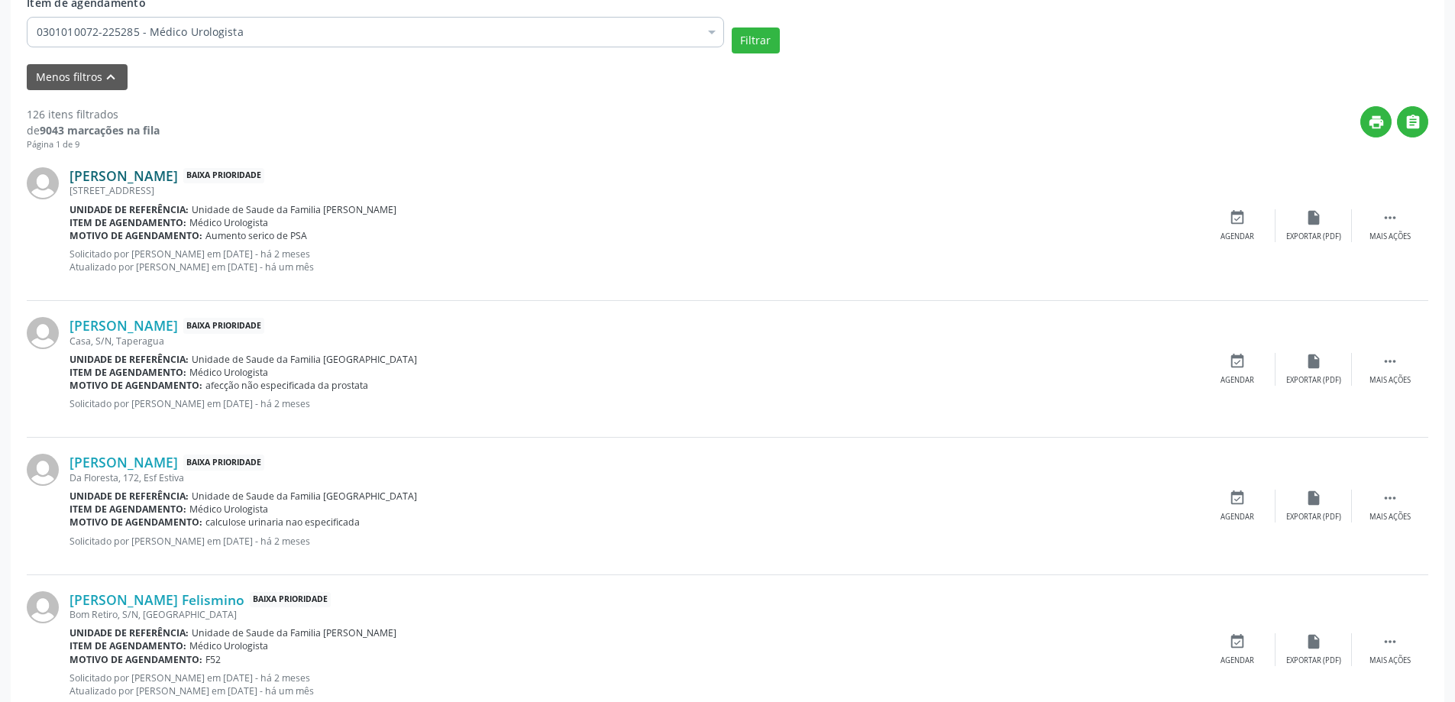
click at [154, 177] on link "[PERSON_NAME]" at bounding box center [123, 175] width 108 height 17
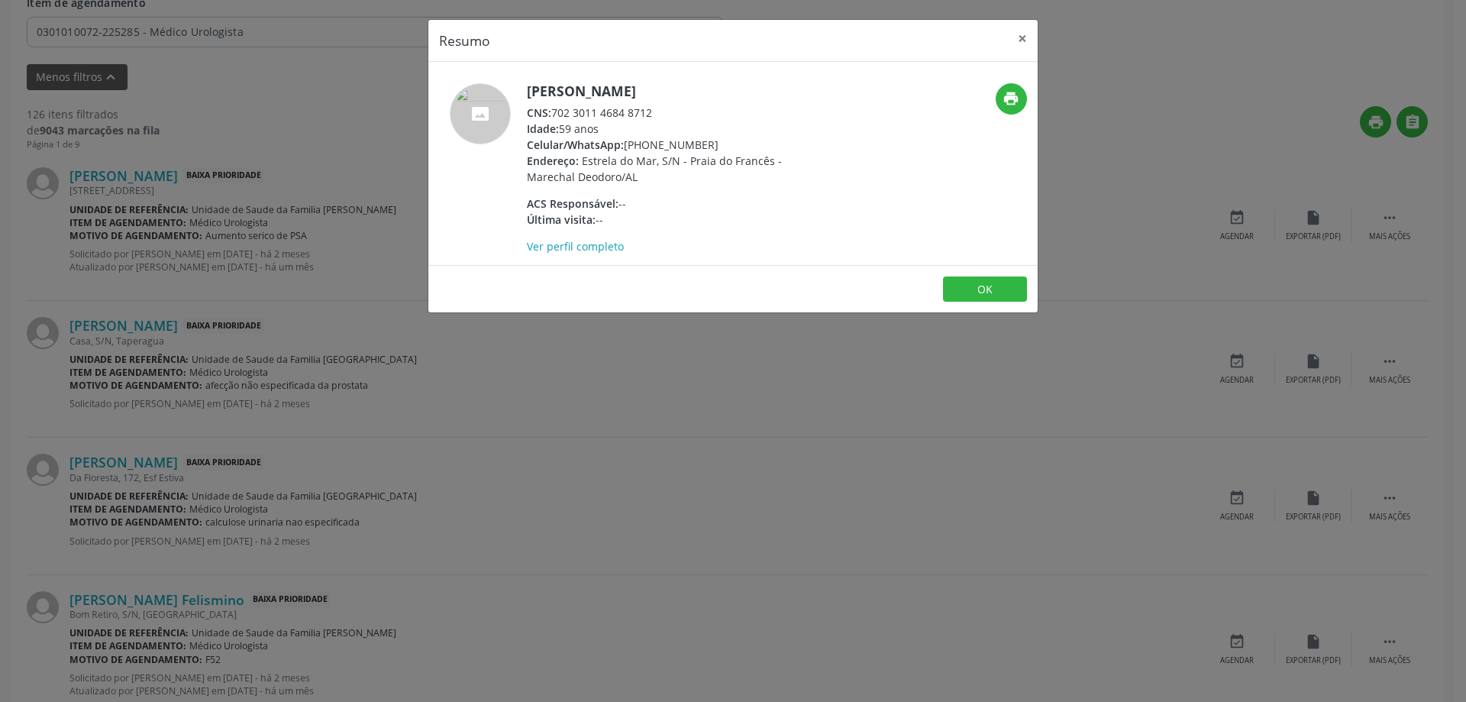
drag, startPoint x: 654, startPoint y: 109, endPoint x: 551, endPoint y: 112, distance: 103.9
click at [551, 112] on div "CNS: 702 3011 4684 8712" at bounding box center [675, 113] width 297 height 16
copy div "702 3011 4684 8712"
click at [1017, 38] on button "×" at bounding box center [1022, 38] width 31 height 37
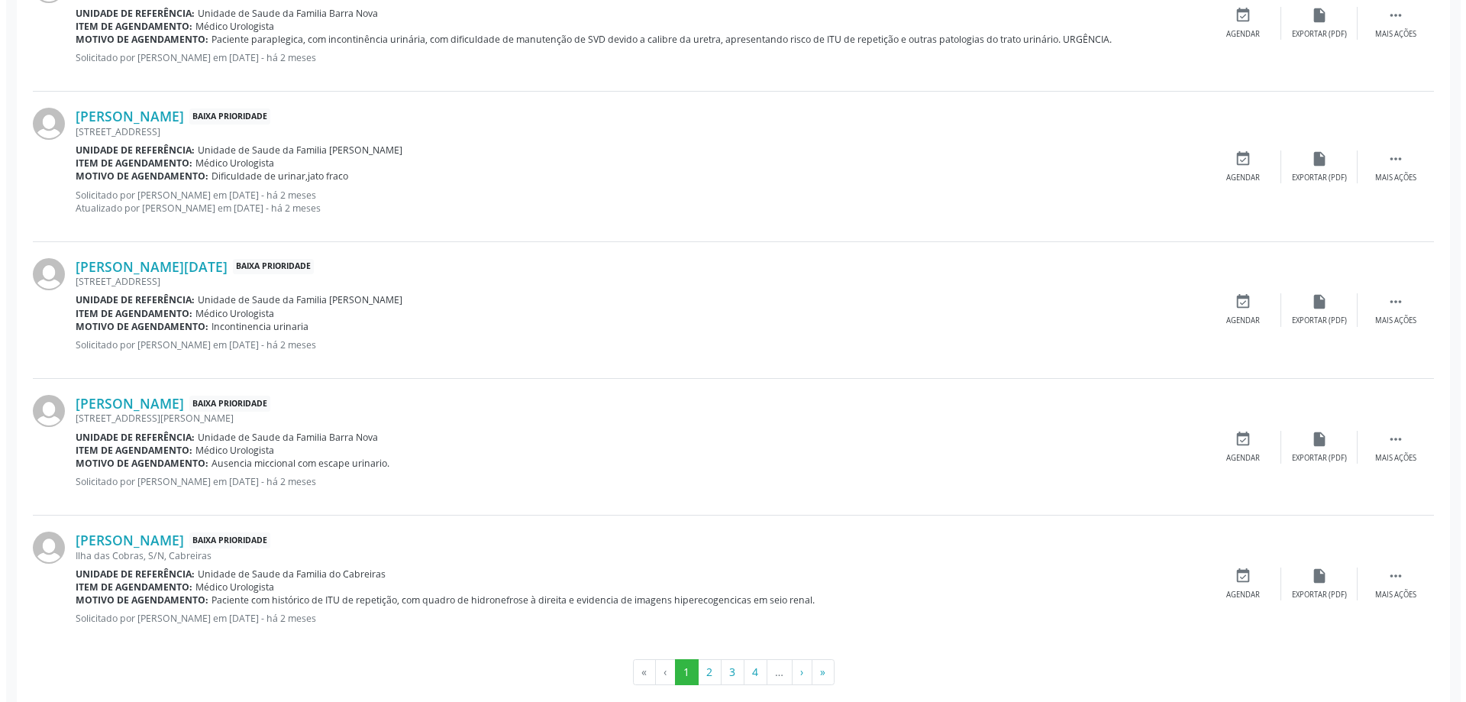
scroll to position [2159, 0]
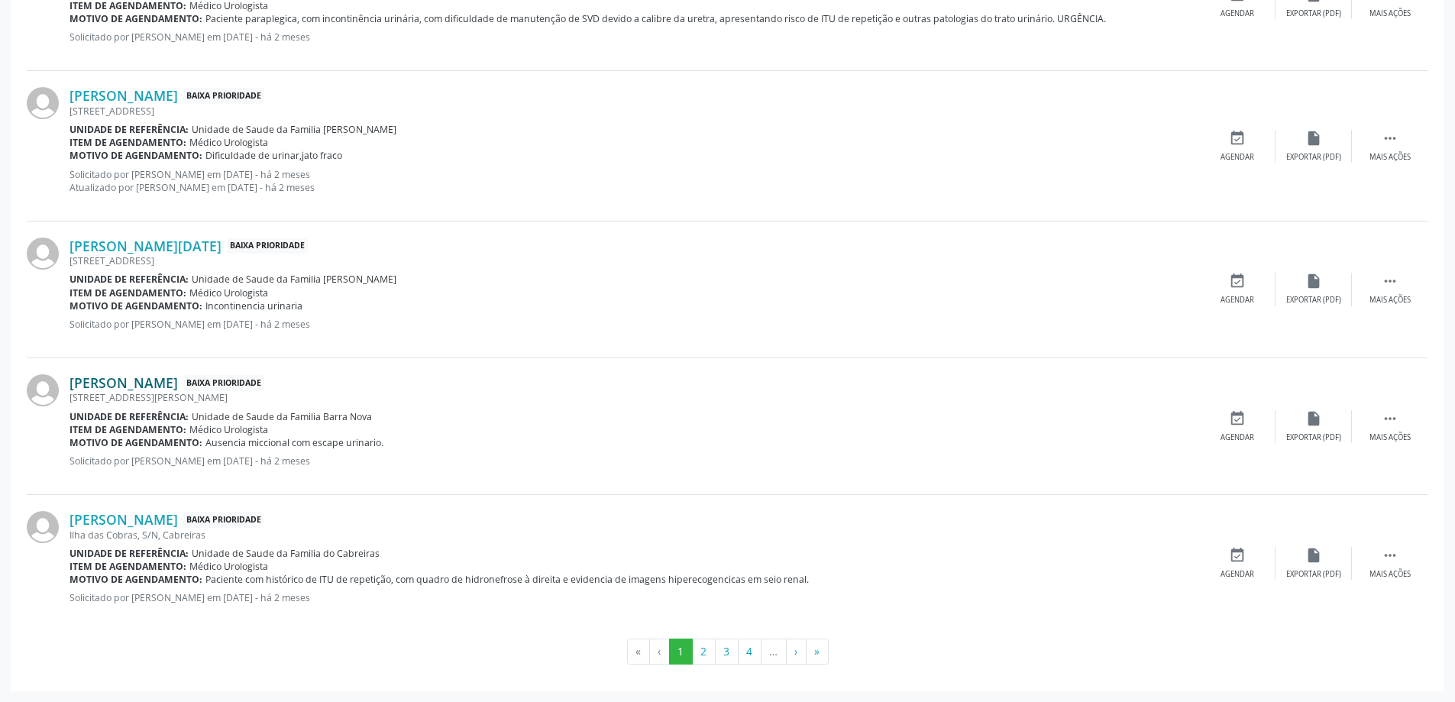
click at [178, 384] on link "[PERSON_NAME]" at bounding box center [123, 382] width 108 height 17
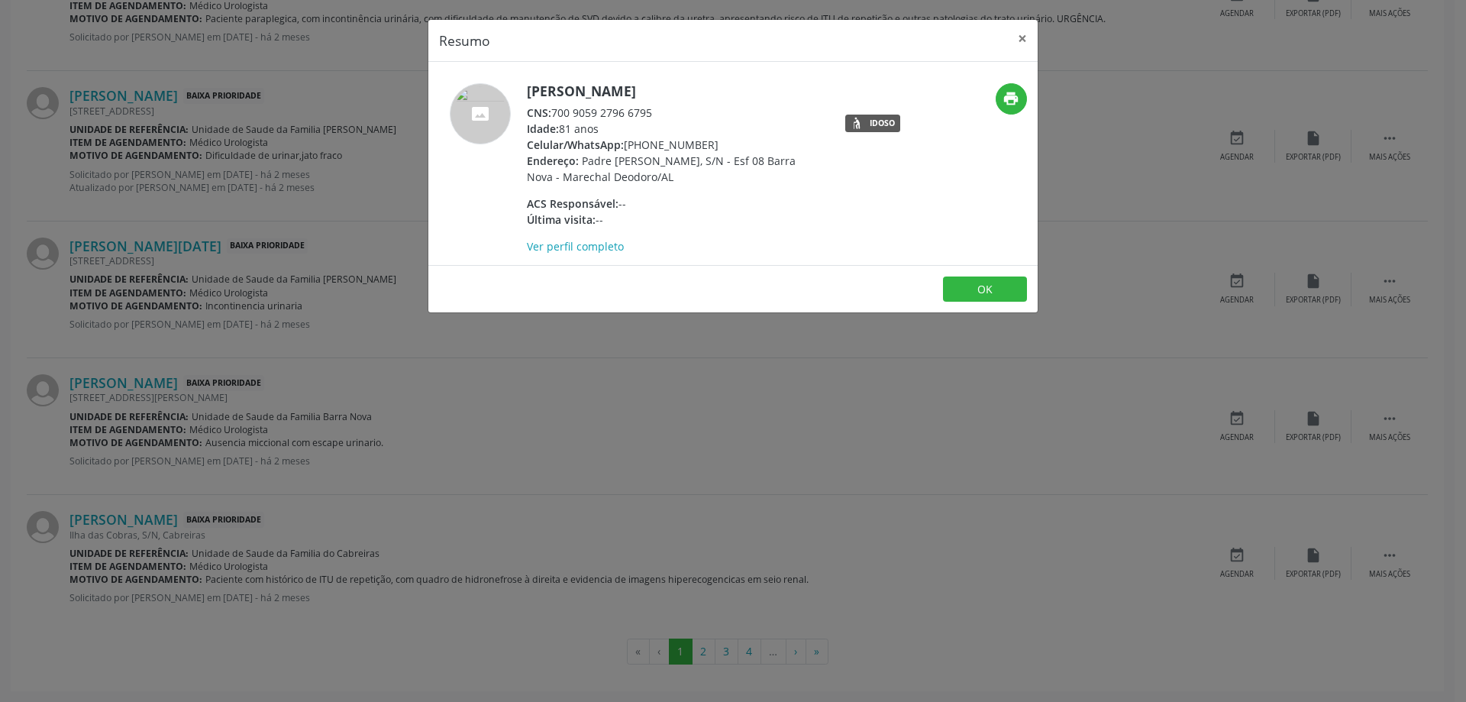
drag, startPoint x: 653, startPoint y: 113, endPoint x: 550, endPoint y: 113, distance: 103.1
click at [550, 113] on div "CNS: 700 9059 2796 6795" at bounding box center [675, 113] width 297 height 16
copy div "700 9059 2796 6795"
click at [603, 117] on div "CNS: 700 9059 2796 6795" at bounding box center [675, 113] width 297 height 16
drag, startPoint x: 555, startPoint y: 111, endPoint x: 657, endPoint y: 111, distance: 101.6
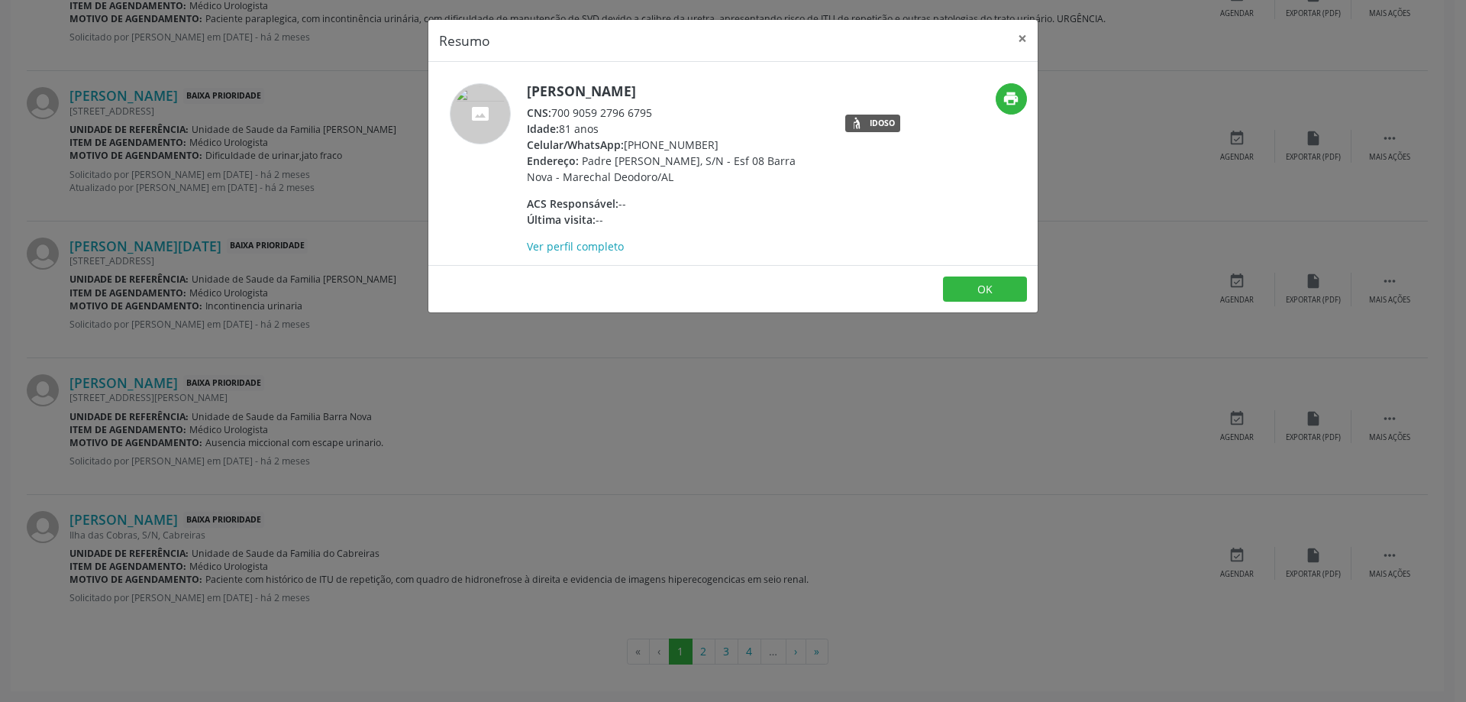
click at [657, 111] on div "CNS: 700 9059 2796 6795" at bounding box center [675, 113] width 297 height 16
copy div "700 9059 2796 6795"
click at [1024, 40] on button "×" at bounding box center [1022, 38] width 31 height 37
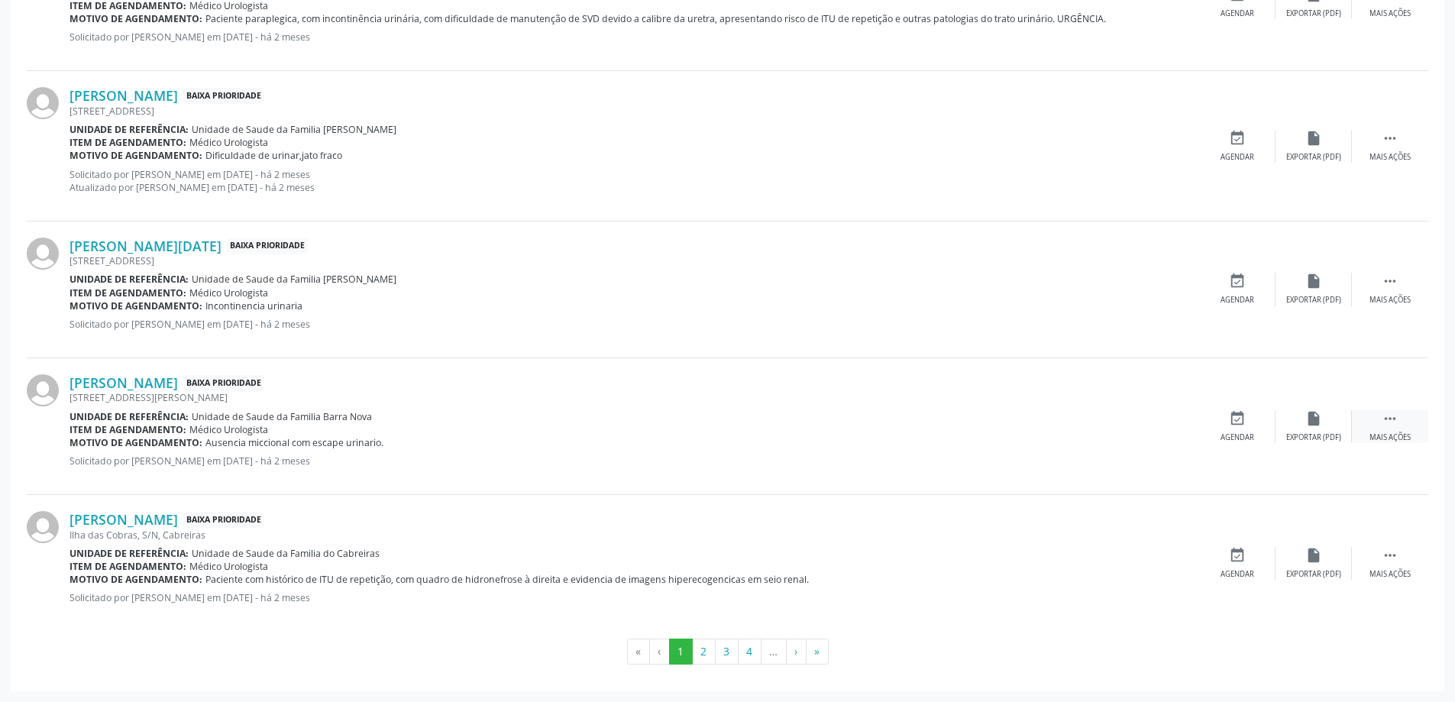
click at [1388, 436] on div "Mais ações" at bounding box center [1389, 437] width 41 height 11
click at [1240, 430] on div "cancel Cancelar" at bounding box center [1237, 426] width 76 height 33
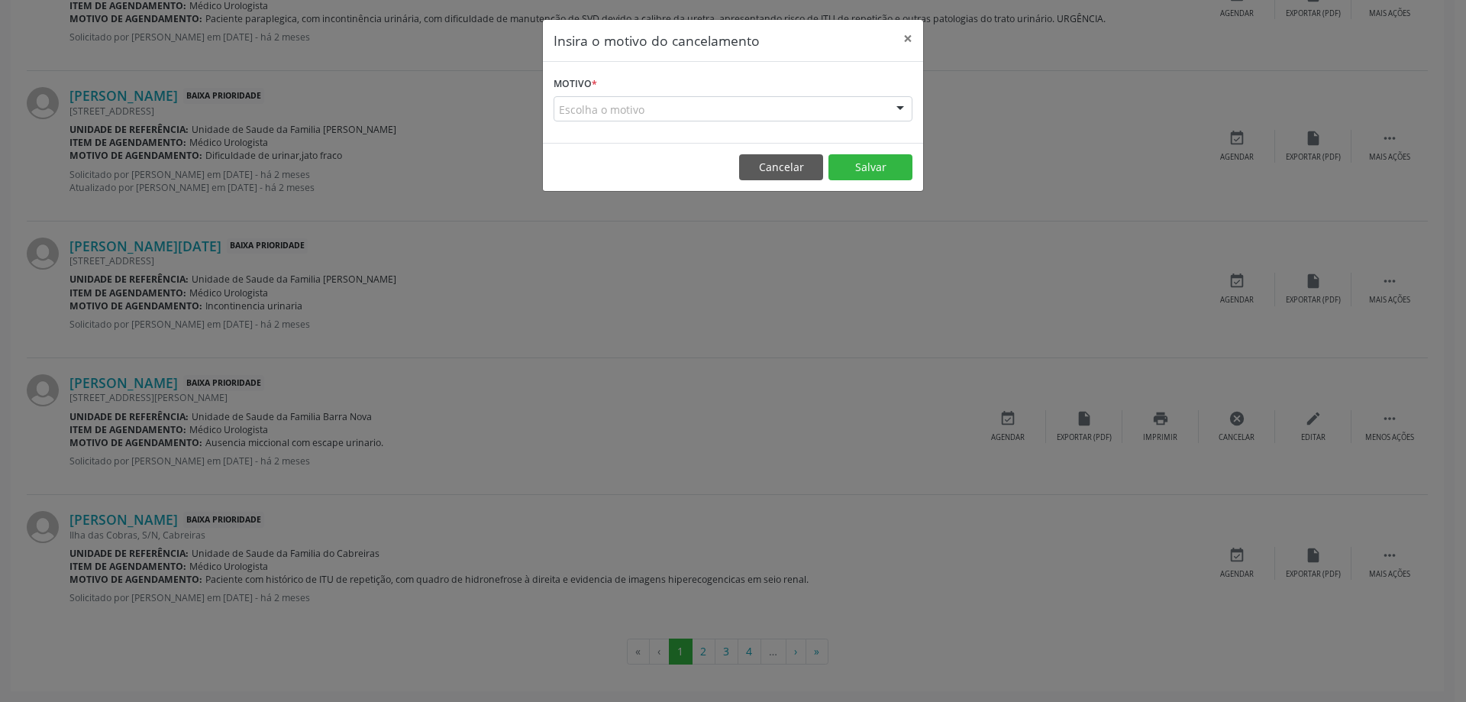
click at [890, 112] on div at bounding box center [900, 110] width 23 height 26
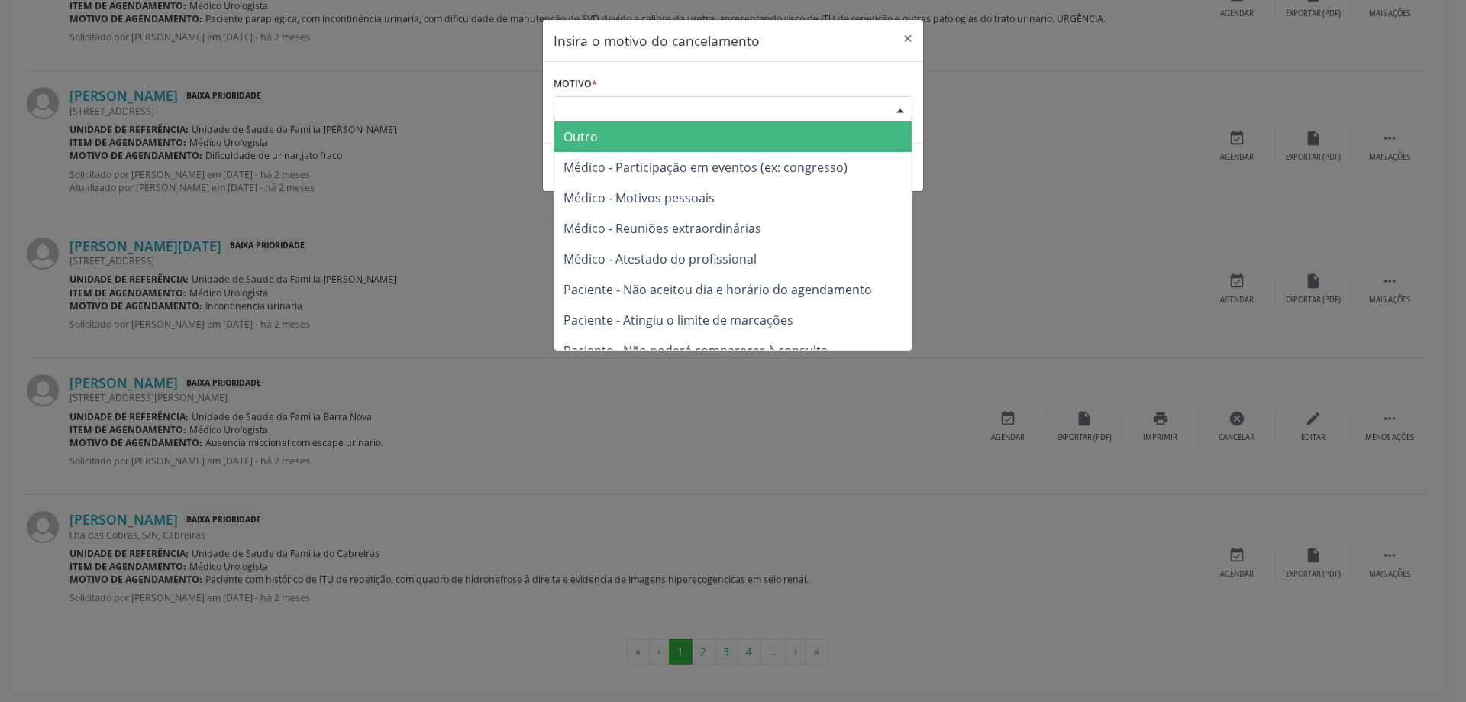
click at [624, 134] on span "Outro" at bounding box center [732, 136] width 357 height 31
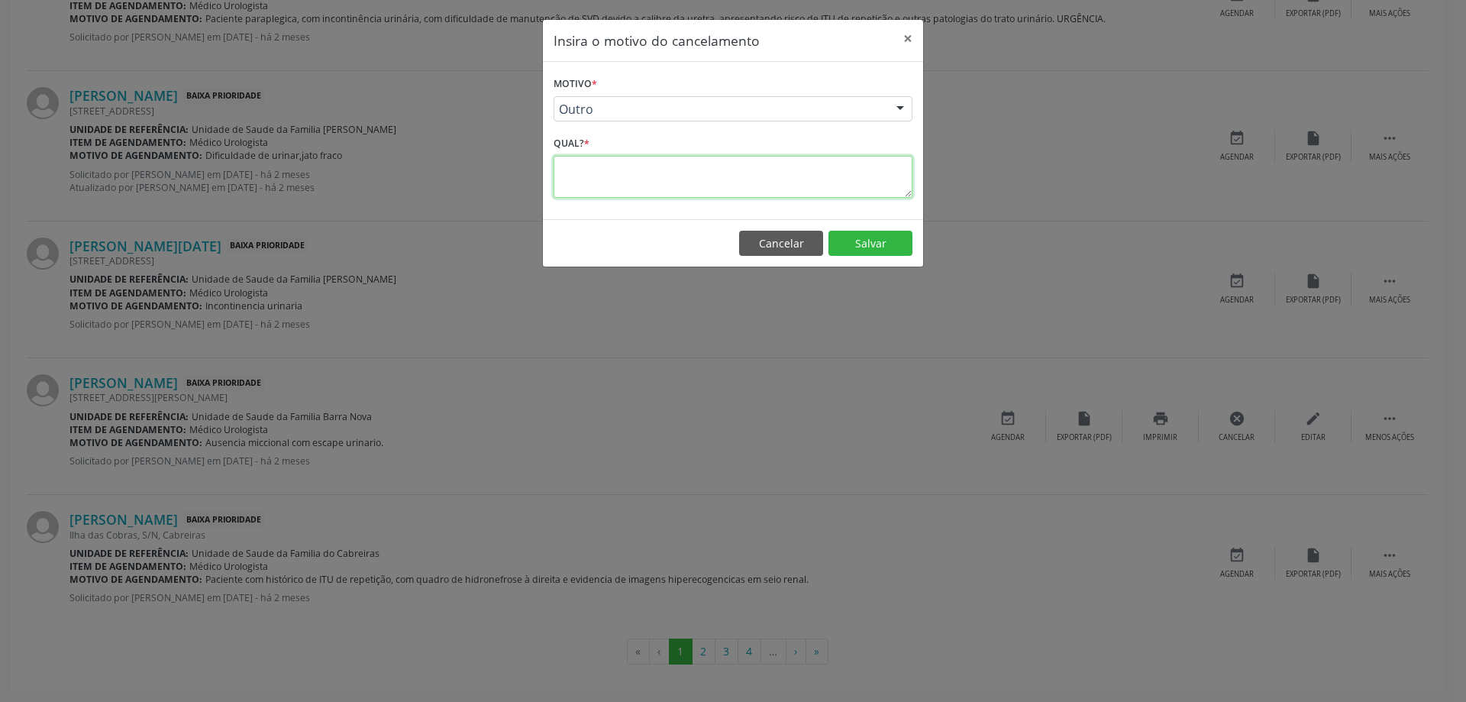
click at [599, 183] on textarea at bounding box center [733, 177] width 359 height 42
type textarea "MARCADO PARA O DIA [DATE] 7:00 HA NA UBS RECANTO DA ILHA. DR [PERSON_NAME]"
click at [867, 264] on footer "Cancelar Salvar" at bounding box center [733, 243] width 380 height 48
click at [866, 251] on button "Salvar" at bounding box center [871, 244] width 84 height 26
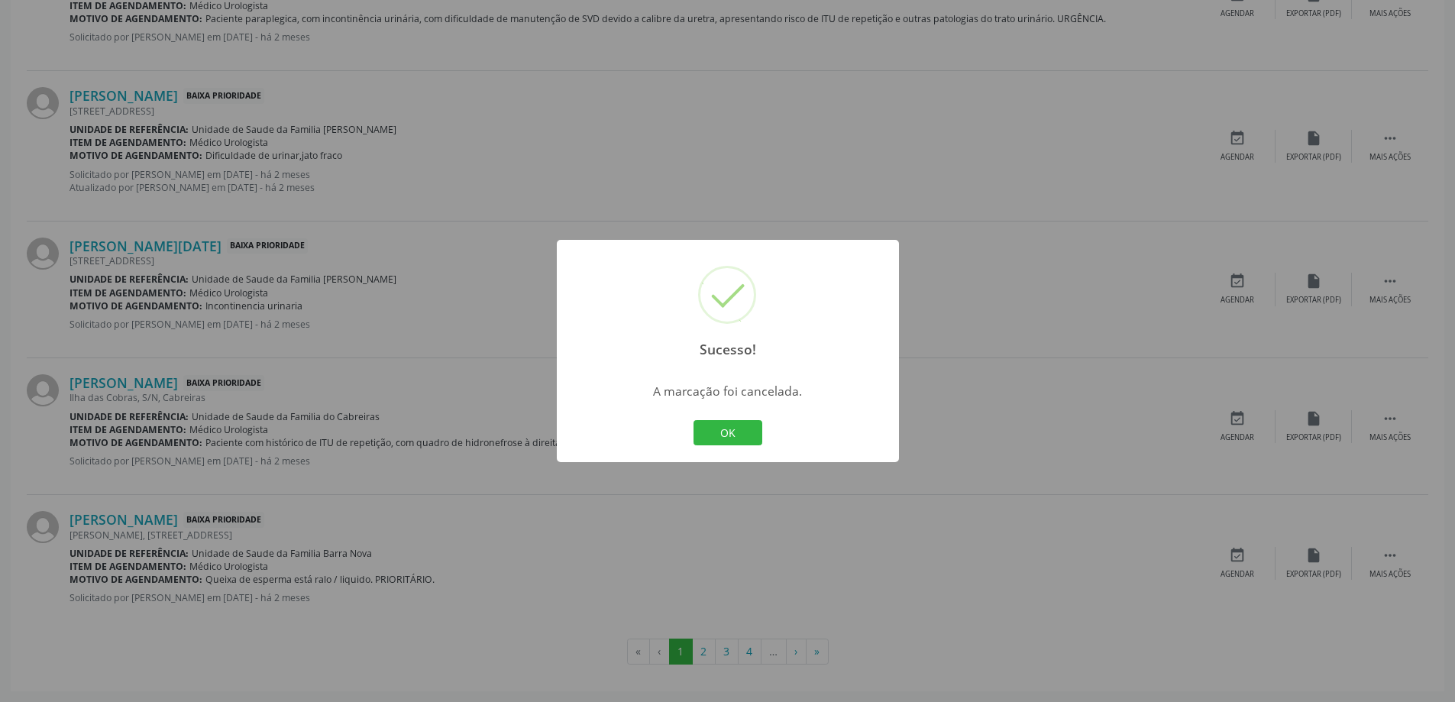
click at [987, 429] on div "Sucesso! × A marcação foi cancelada. OK Cancel" at bounding box center [727, 351] width 1455 height 702
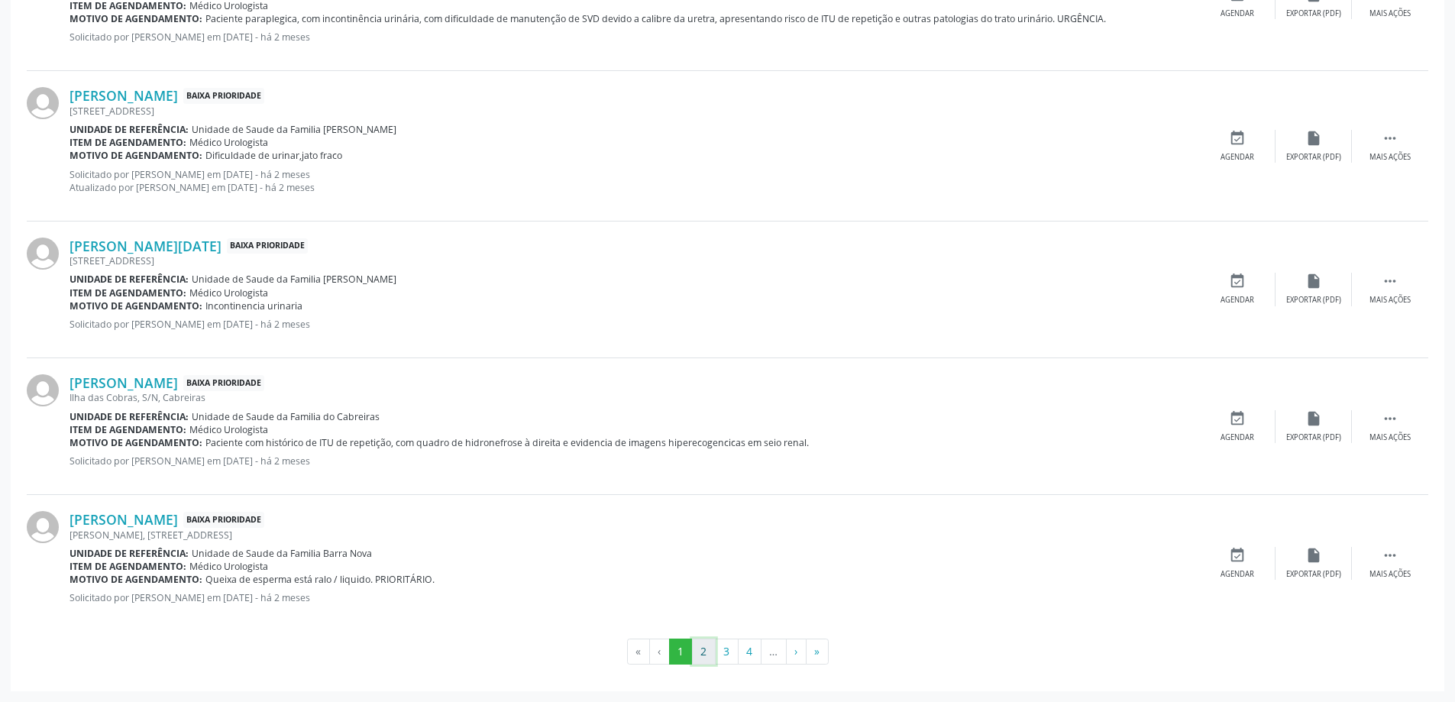
click at [703, 651] on button "2" at bounding box center [704, 651] width 24 height 26
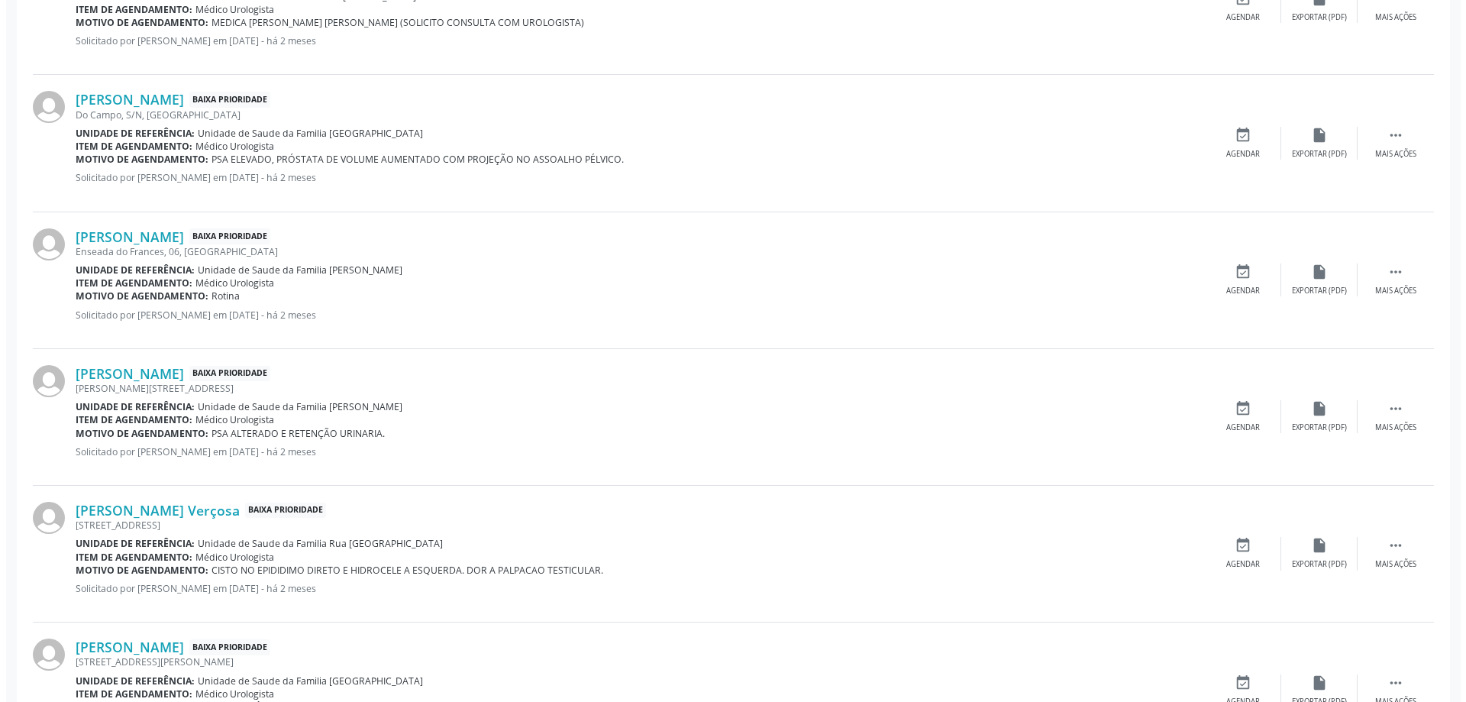
scroll to position [961, 0]
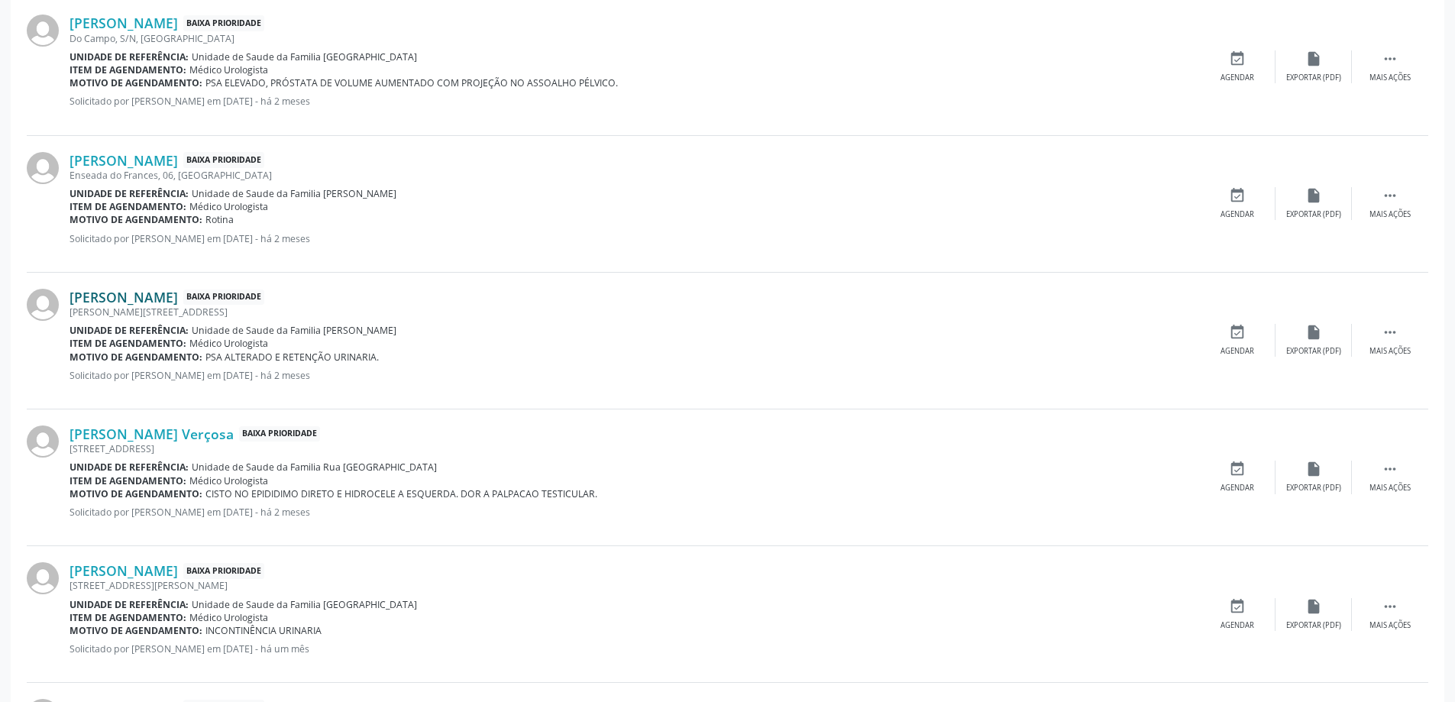
click at [160, 301] on link "[PERSON_NAME]" at bounding box center [123, 297] width 108 height 17
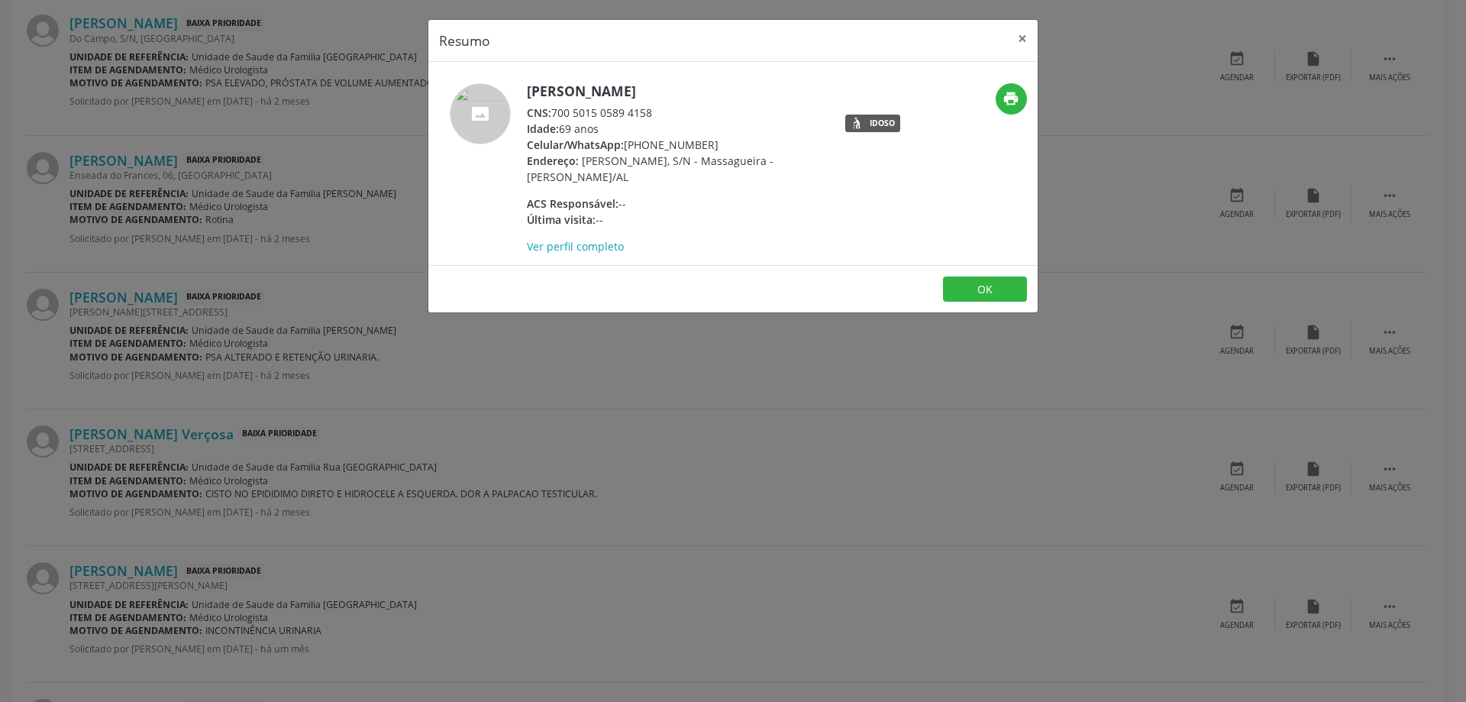
drag, startPoint x: 654, startPoint y: 115, endPoint x: 557, endPoint y: 118, distance: 97.8
click at [557, 118] on div "CNS: 700 5015 0589 4158" at bounding box center [675, 113] width 297 height 16
copy div "700 5015 0589 4158"
click at [1011, 35] on button "×" at bounding box center [1022, 38] width 31 height 37
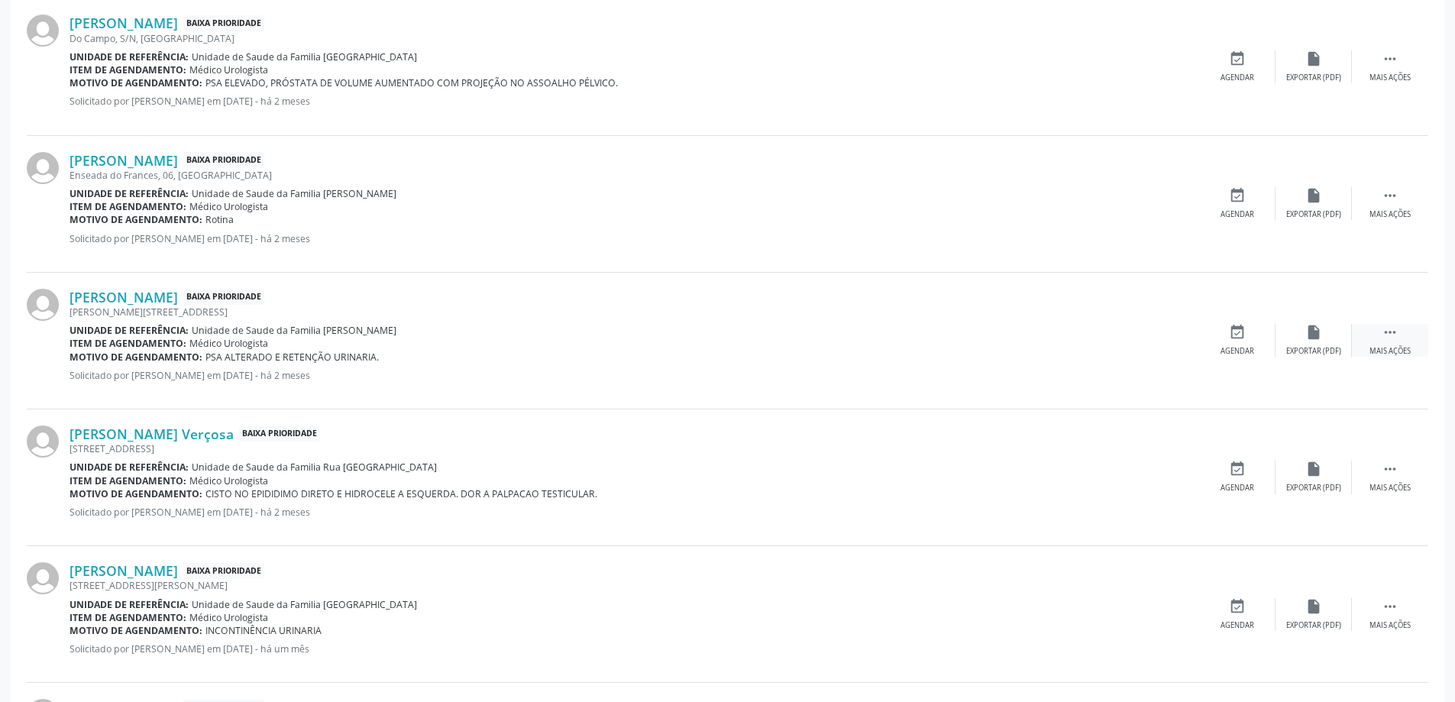
click at [1382, 351] on div "Mais ações" at bounding box center [1389, 351] width 41 height 11
click at [1235, 334] on icon "cancel" at bounding box center [1237, 332] width 17 height 17
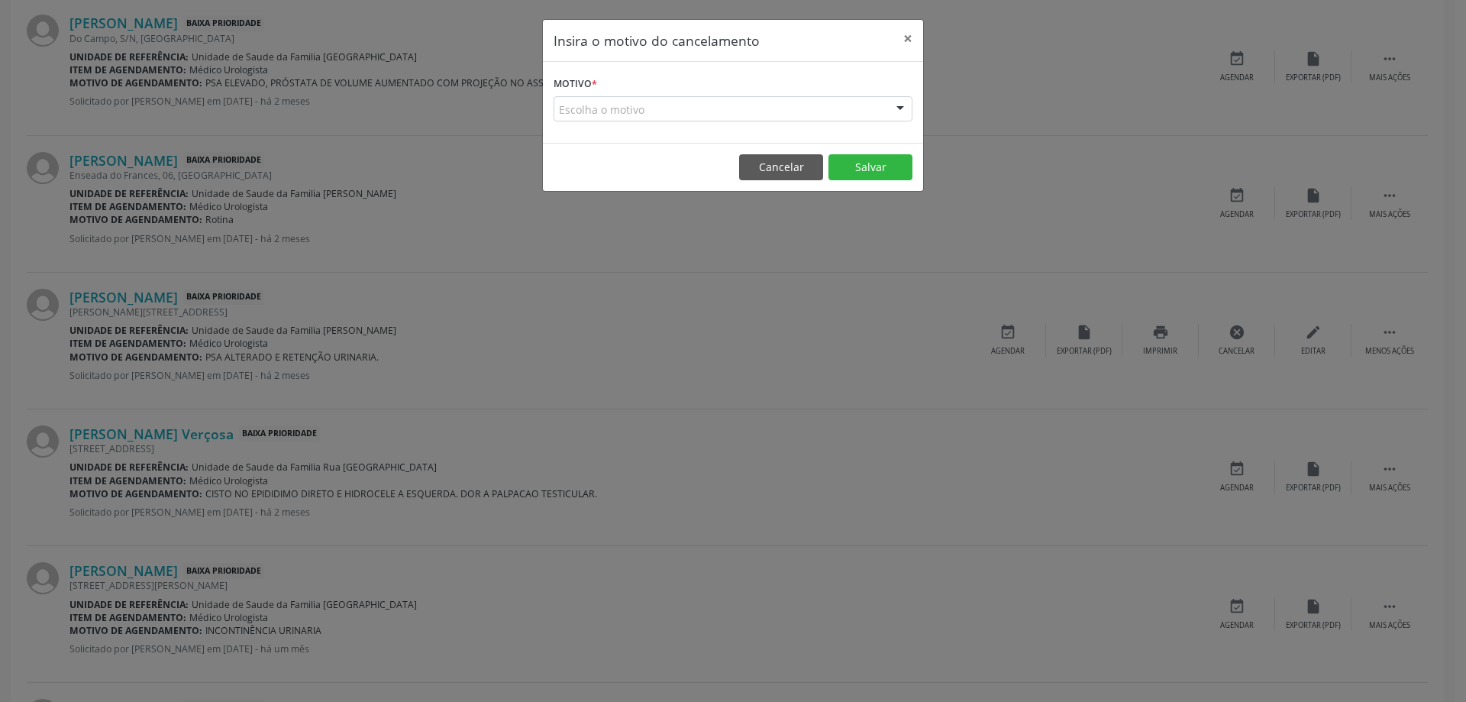
click at [622, 106] on div "Escolha o motivo" at bounding box center [733, 109] width 359 height 26
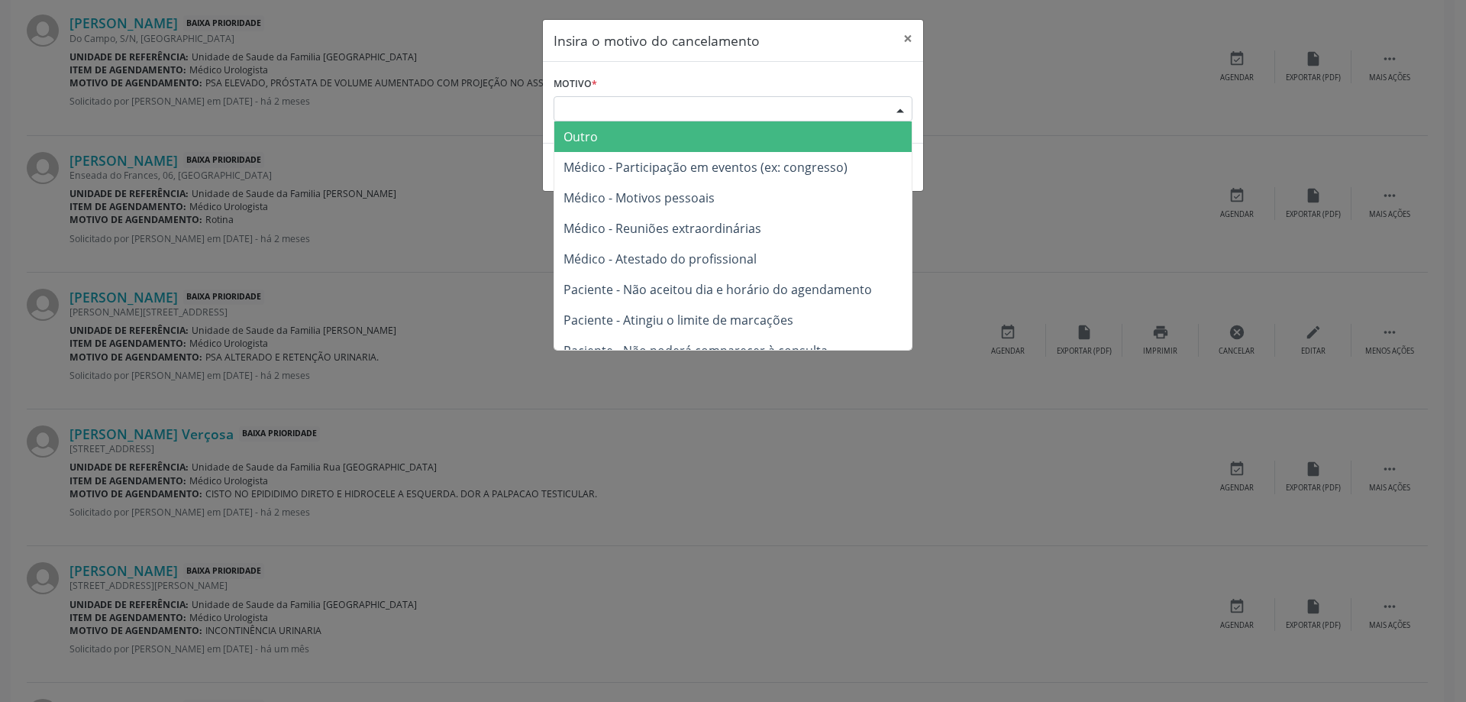
click at [615, 141] on span "Outro" at bounding box center [732, 136] width 357 height 31
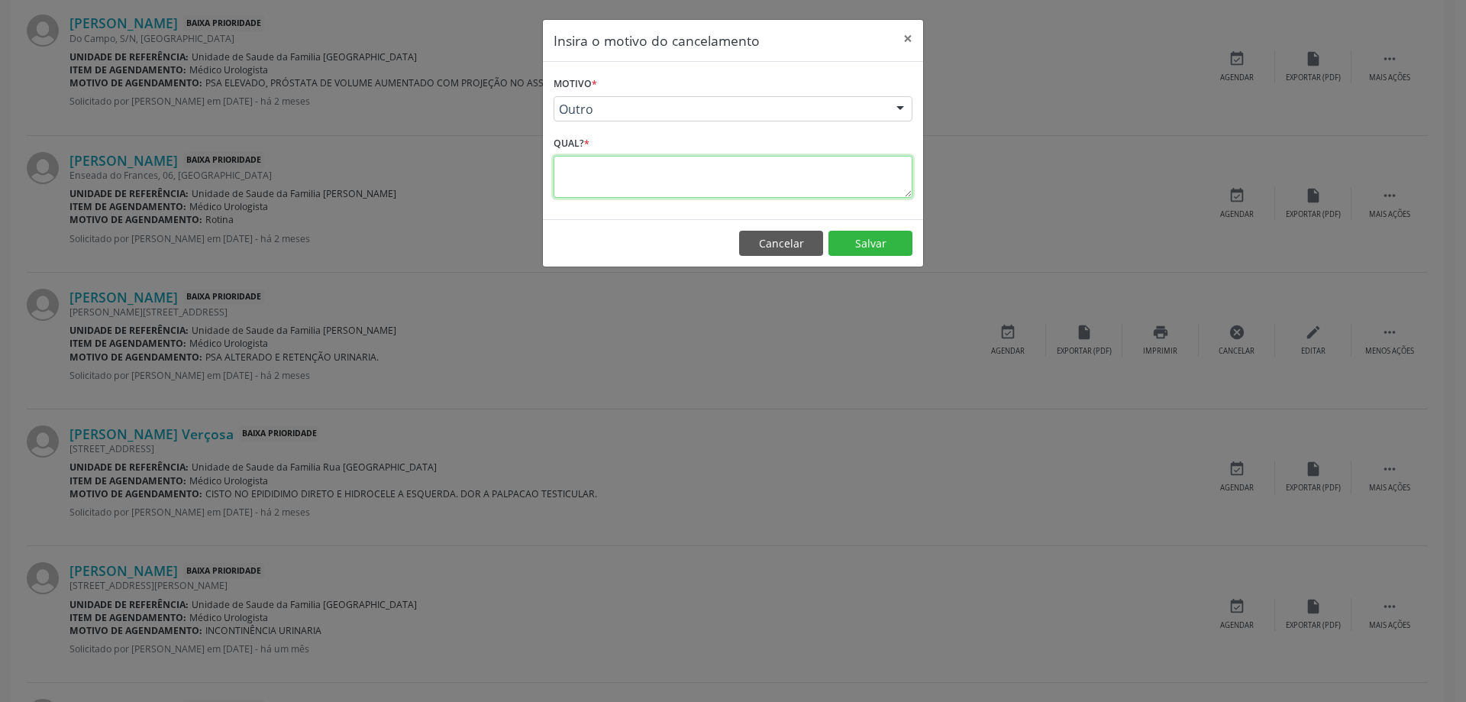
click at [607, 183] on textarea at bounding box center [733, 177] width 359 height 42
type textarea "MARCADO PARA O DIA [DATE] 7:00 HS NA UBS RECANTO DA ILHA. DR [PERSON_NAME]"
click at [885, 247] on button "Salvar" at bounding box center [871, 244] width 84 height 26
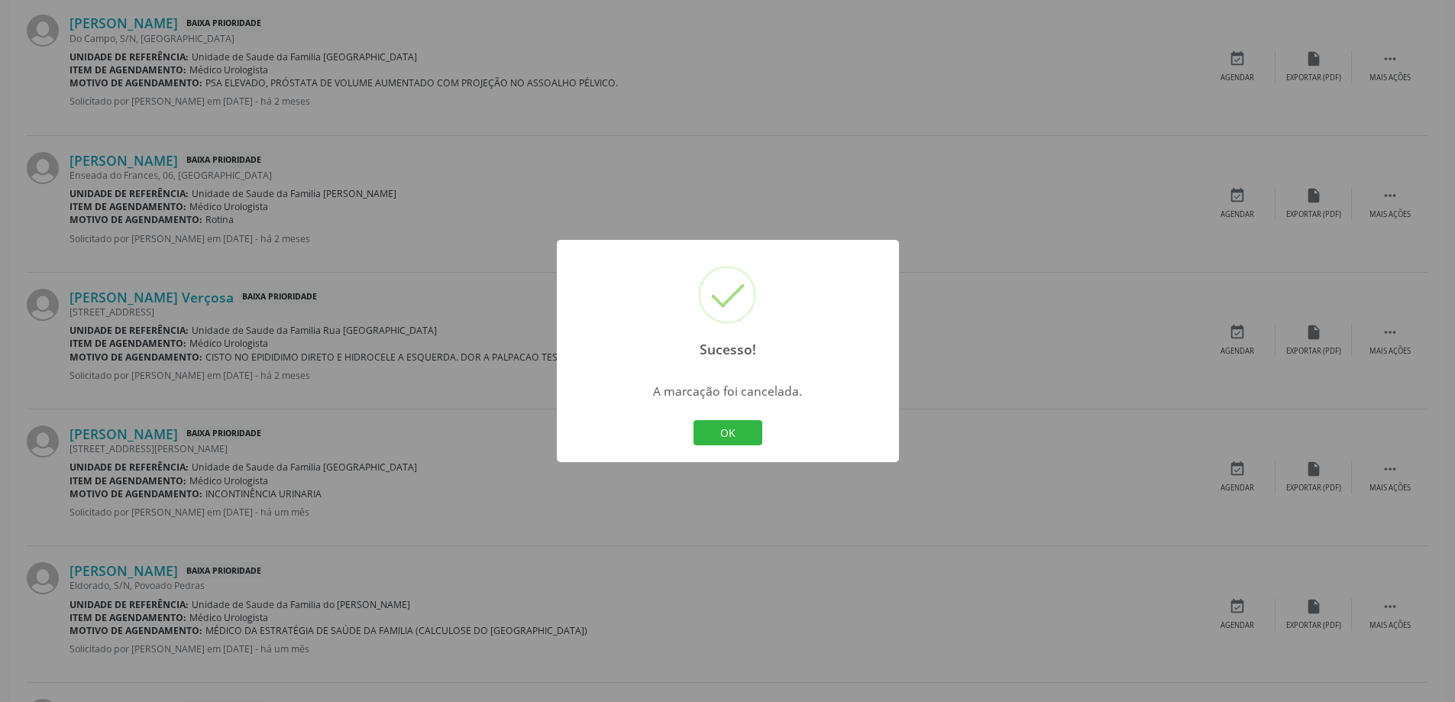
click at [868, 178] on div "Sucesso! × A marcação foi cancelada. OK Cancel" at bounding box center [727, 351] width 1455 height 702
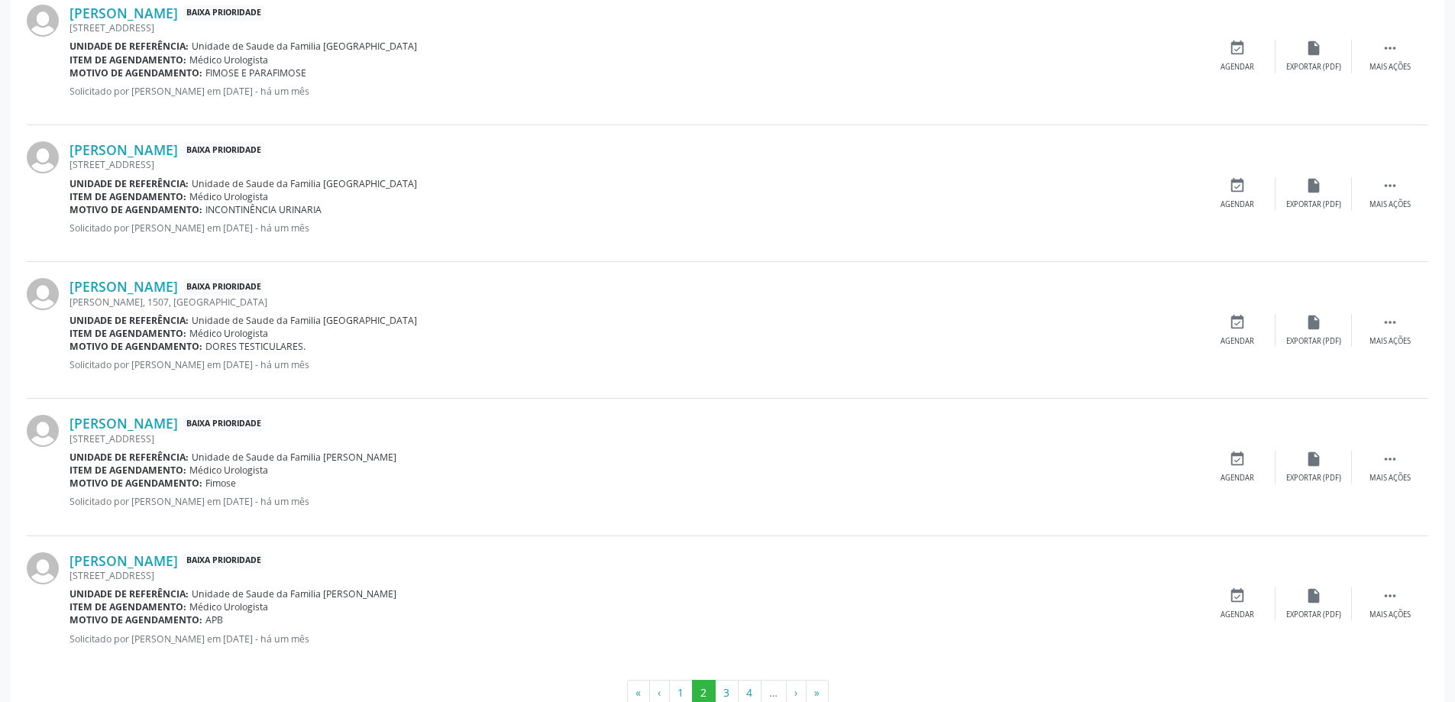
scroll to position [2106, 0]
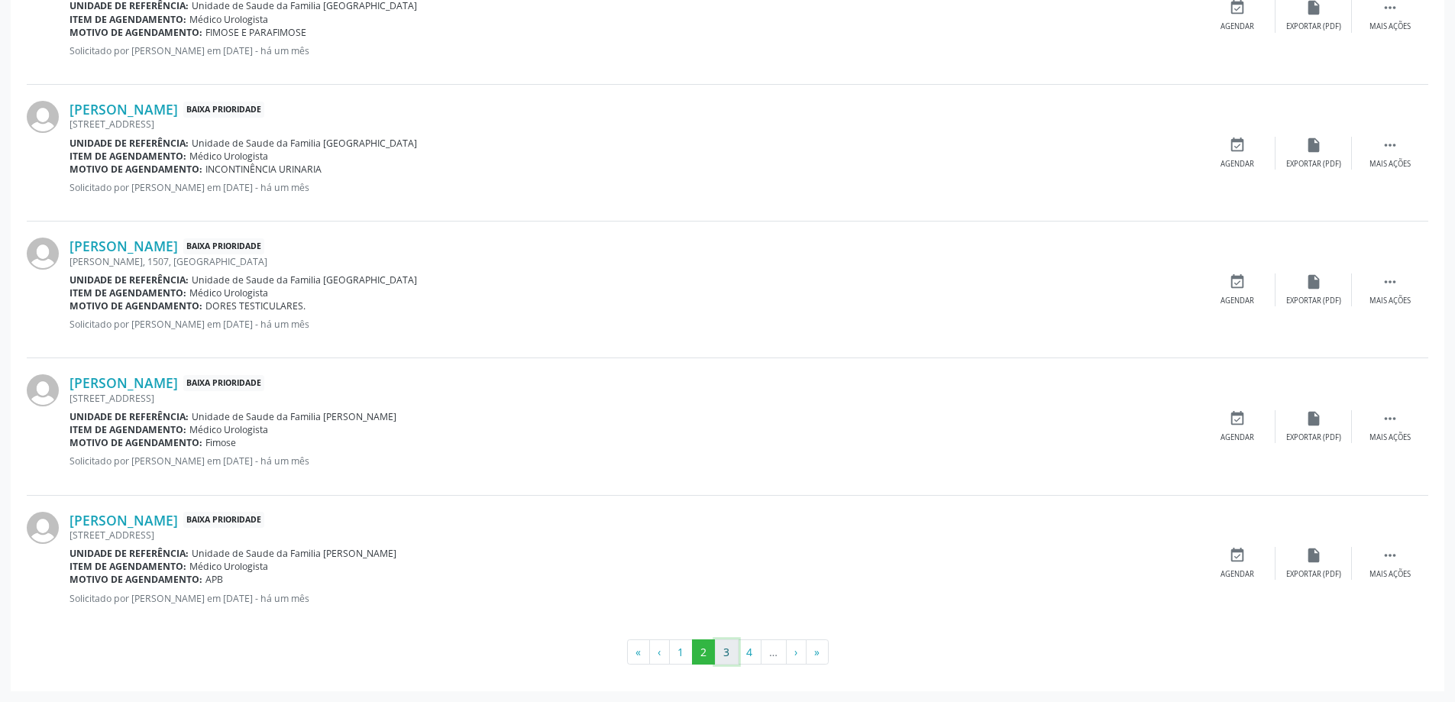
click at [720, 650] on button "3" at bounding box center [727, 652] width 24 height 26
click at [163, 531] on div "[GEOGRAPHIC_DATA][PERSON_NAME], [GEOGRAPHIC_DATA]" at bounding box center [634, 534] width 1130 height 13
click at [163, 522] on link "[PERSON_NAME]" at bounding box center [123, 520] width 108 height 17
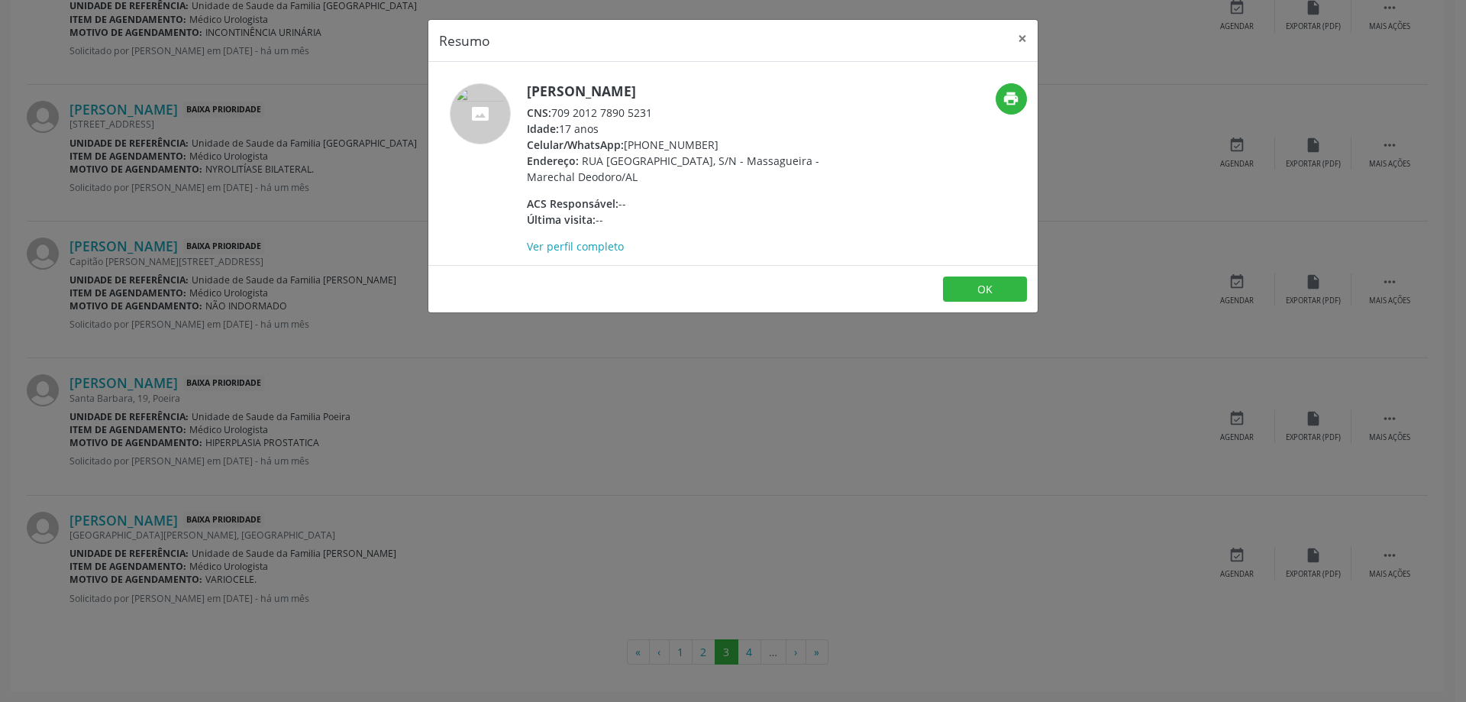
drag, startPoint x: 654, startPoint y: 110, endPoint x: 552, endPoint y: 111, distance: 101.6
click at [552, 111] on div "CNS: 709 2012 7890 5231" at bounding box center [675, 113] width 297 height 16
click at [654, 116] on div "CNS: 709 2012 7890 5231" at bounding box center [675, 113] width 297 height 16
drag, startPoint x: 554, startPoint y: 112, endPoint x: 653, endPoint y: 118, distance: 99.4
click at [653, 118] on div "CNS: 709 2012 7890 5231" at bounding box center [675, 113] width 297 height 16
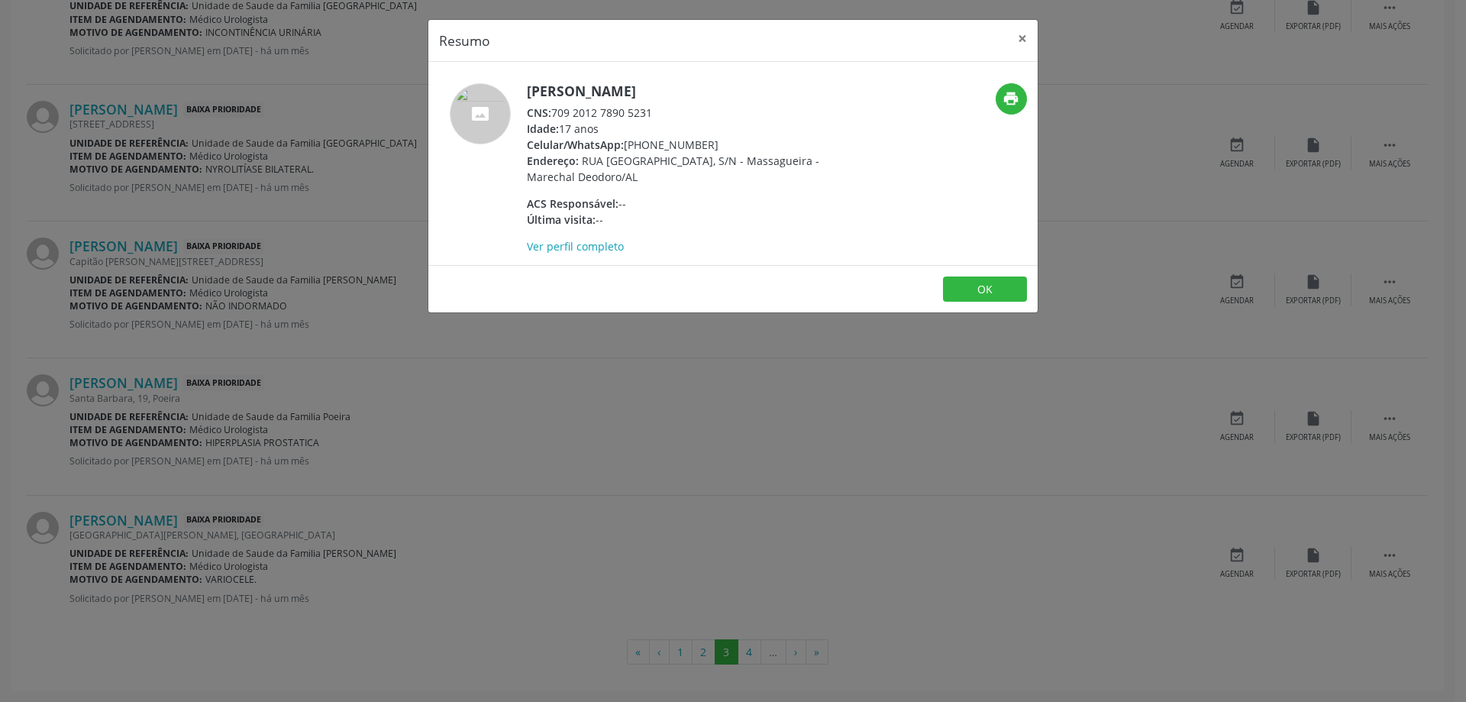
copy div "709 2012 7890 5231"
click at [1015, 43] on button "×" at bounding box center [1022, 38] width 31 height 37
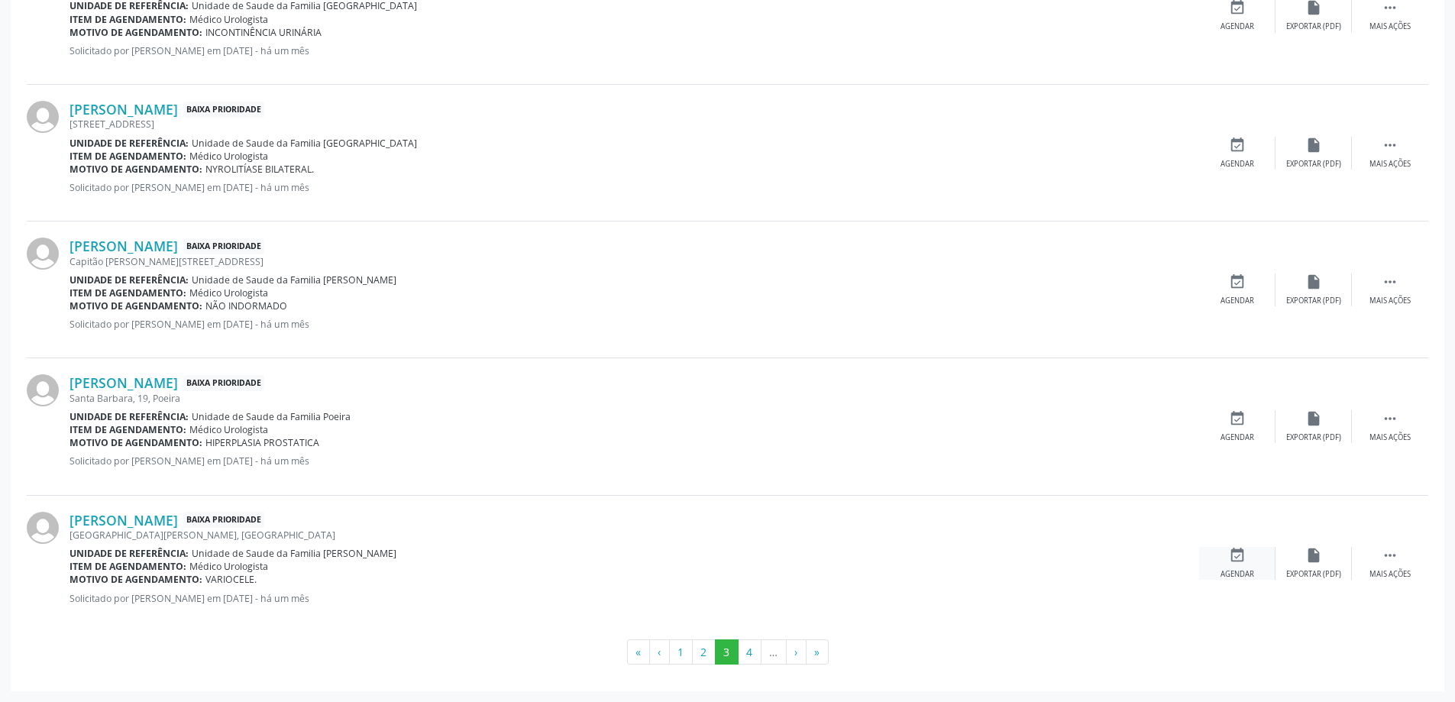
click at [1238, 564] on div "event_available Agendar" at bounding box center [1237, 563] width 76 height 33
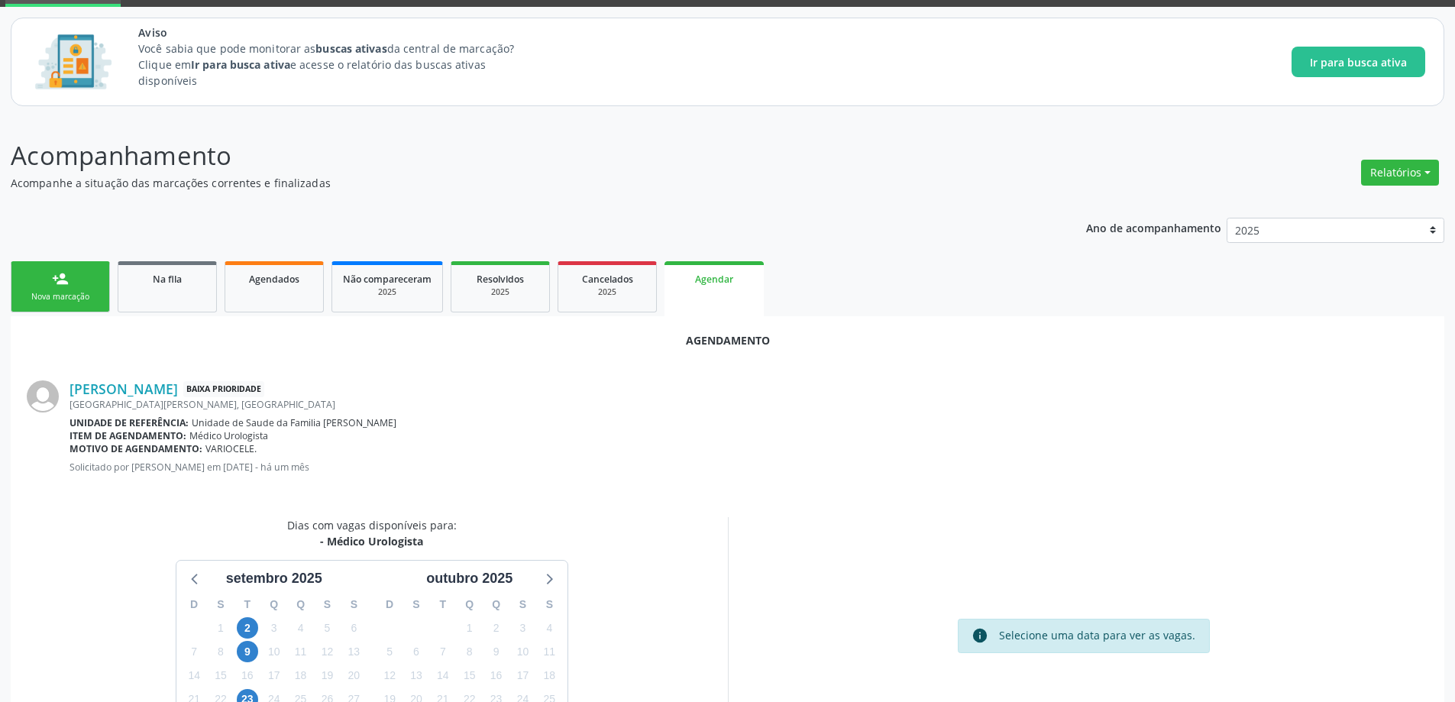
scroll to position [203, 0]
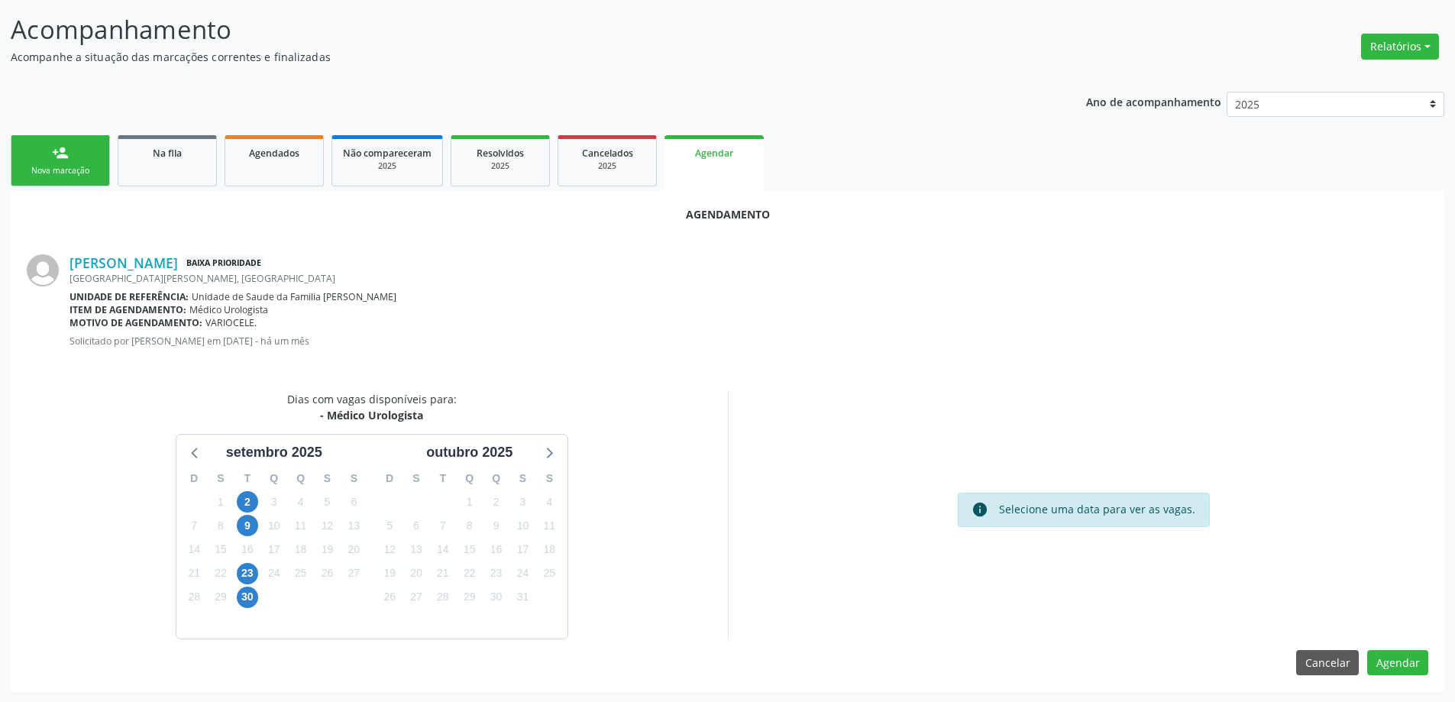
click at [679, 311] on div "Item de agendamento: Médico Urologista" at bounding box center [748, 309] width 1359 height 13
click at [604, 309] on div "Item de agendamento: Médico Urologista" at bounding box center [748, 309] width 1359 height 13
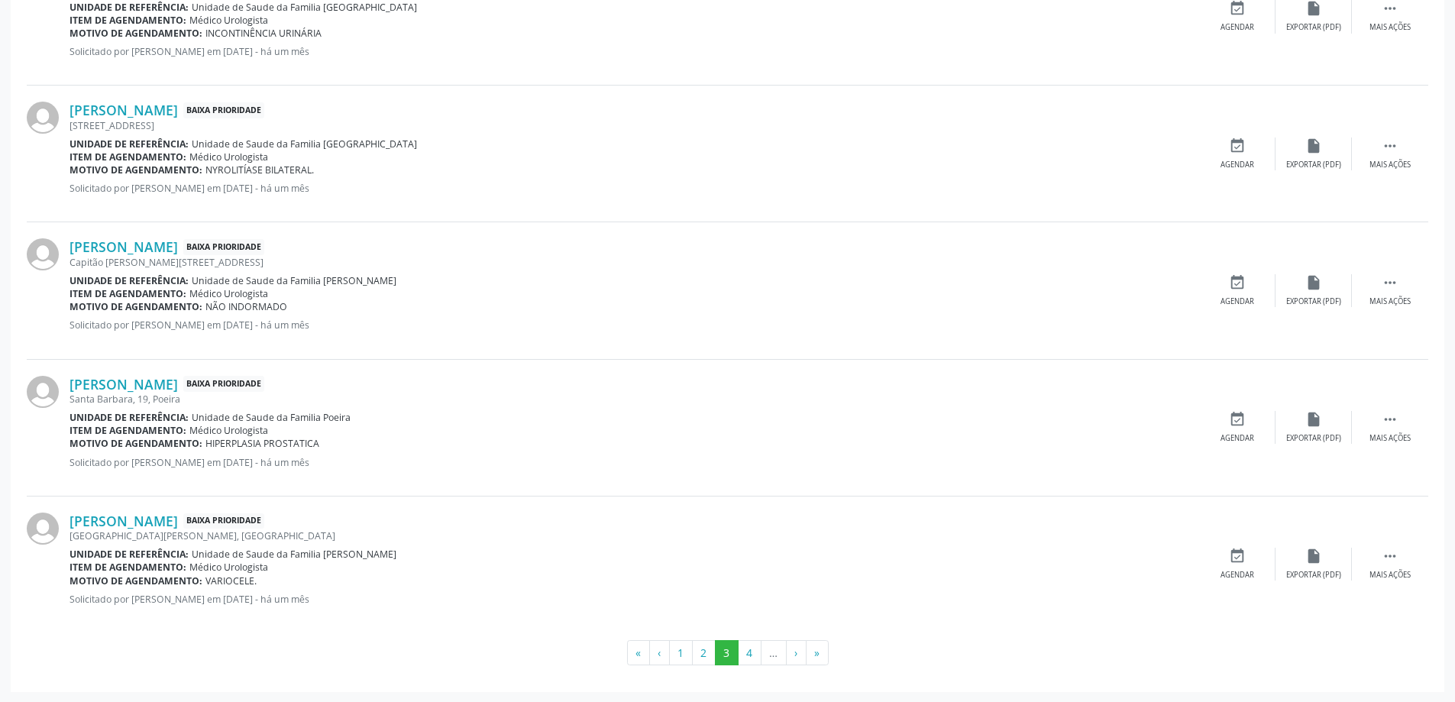
scroll to position [1956, 0]
click at [1234, 555] on icon "event_available" at bounding box center [1237, 555] width 17 height 17
